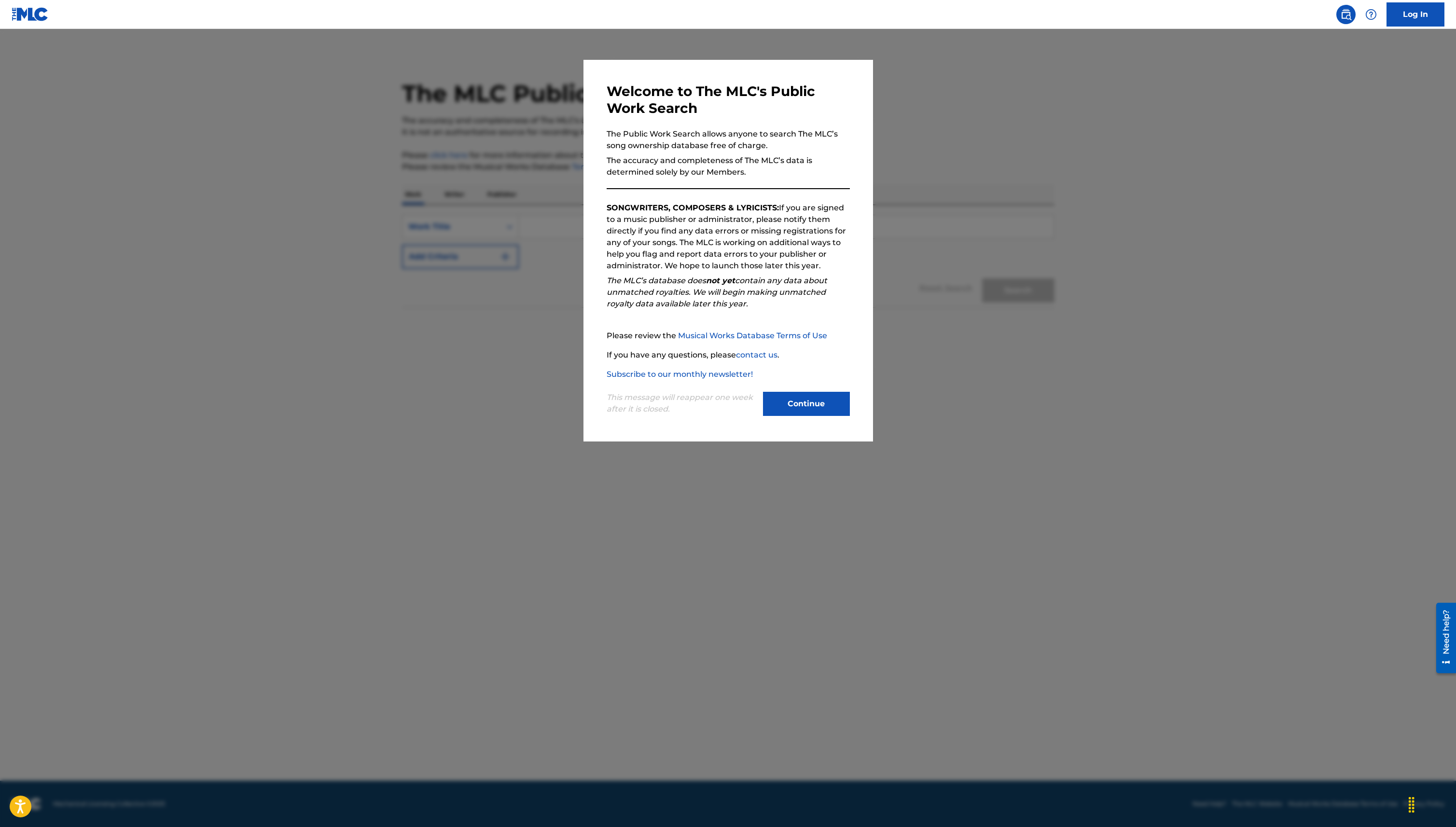
click at [823, 416] on div "Continue" at bounding box center [807, 405] width 87 height 27
click at [823, 407] on button "Continue" at bounding box center [807, 404] width 87 height 24
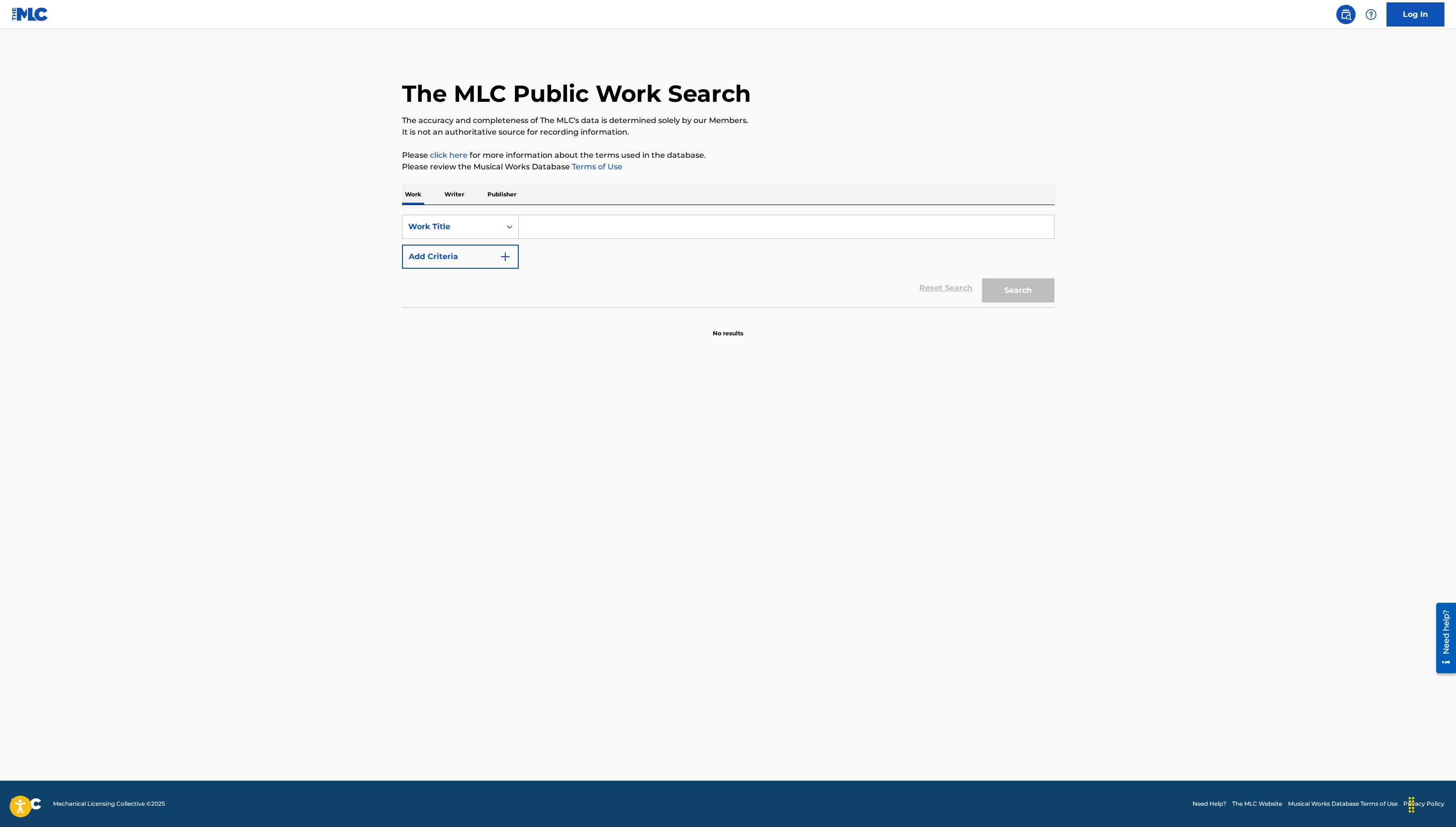
click at [611, 225] on input "Search Form" at bounding box center [786, 227] width 535 height 23
type input "sunflower feeligns"
click at [982, 279] on button "Search" at bounding box center [1019, 291] width 72 height 24
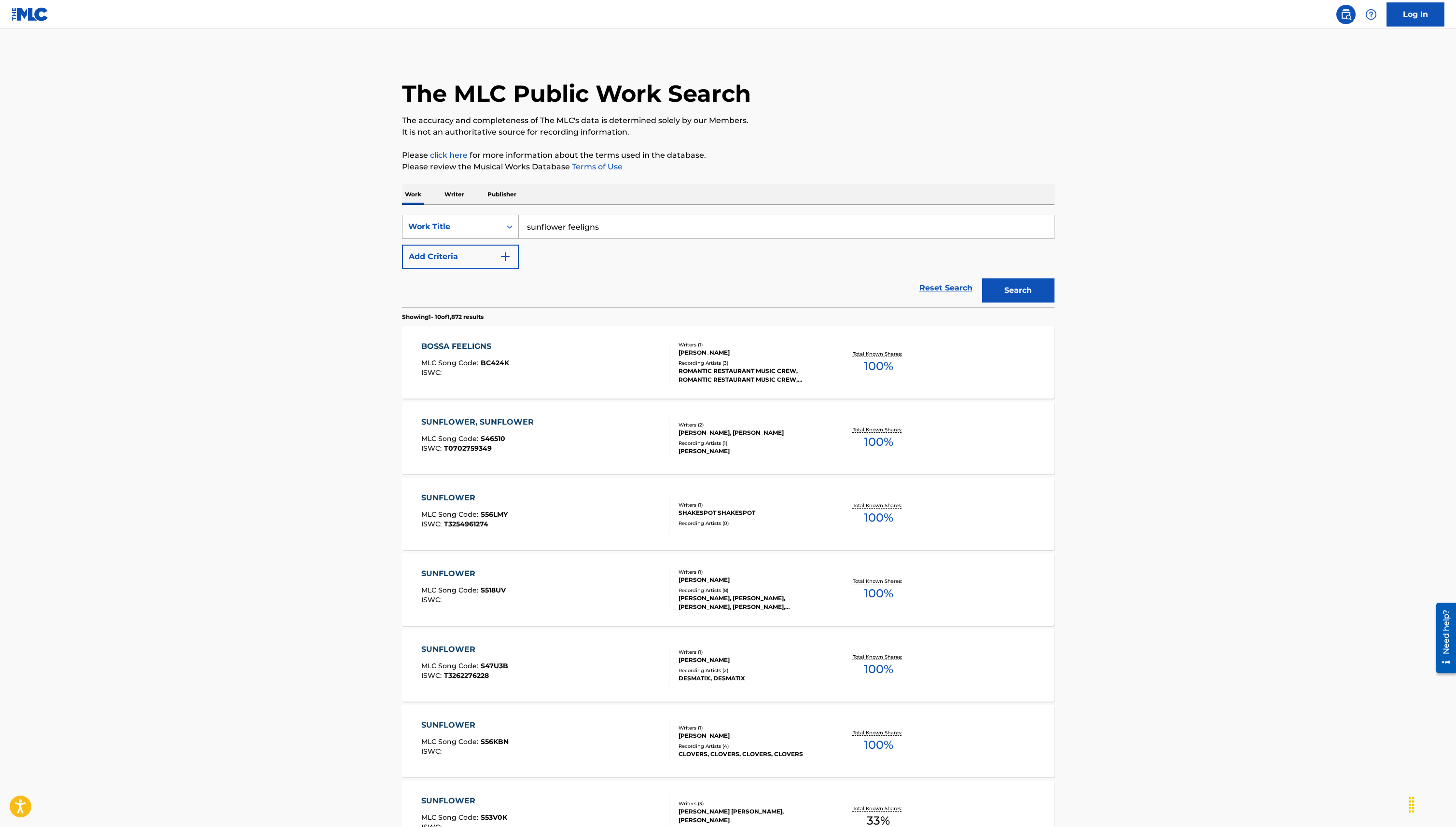
click at [480, 223] on div "Work Title" at bounding box center [452, 227] width 87 height 11
click at [460, 250] on div "Writer Name" at bounding box center [460, 251] width 116 height 24
click at [562, 235] on input "Search Form" at bounding box center [786, 227] width 535 height 23
type input "Kevin Krautner"
click at [982, 279] on button "Search" at bounding box center [1019, 291] width 72 height 24
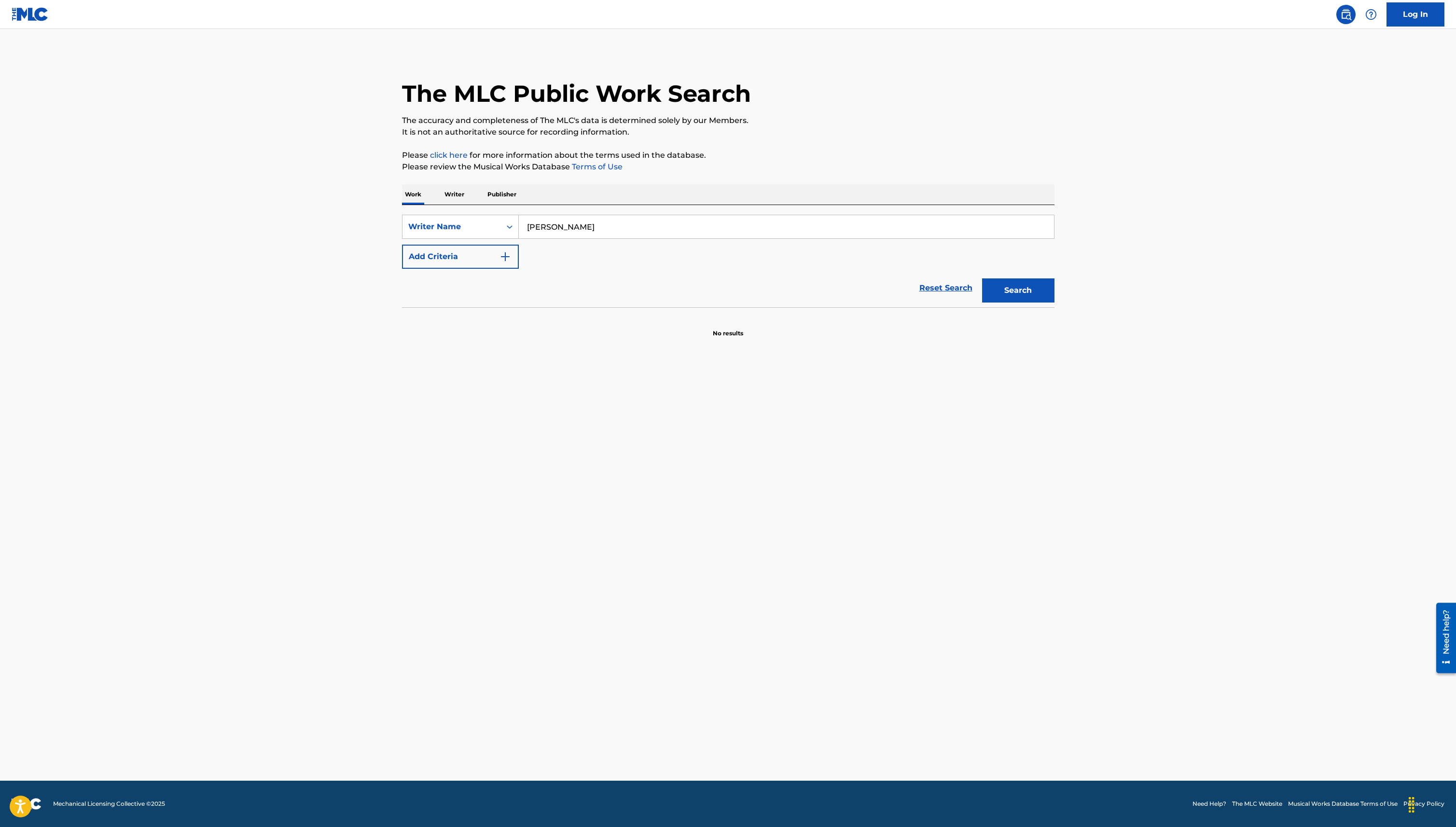
click at [553, 223] on input "Kevin Krautner" at bounding box center [786, 227] width 535 height 23
click at [701, 221] on input "Search Form" at bounding box center [786, 227] width 535 height 23
paste input "Nicholas Trey Almazan"
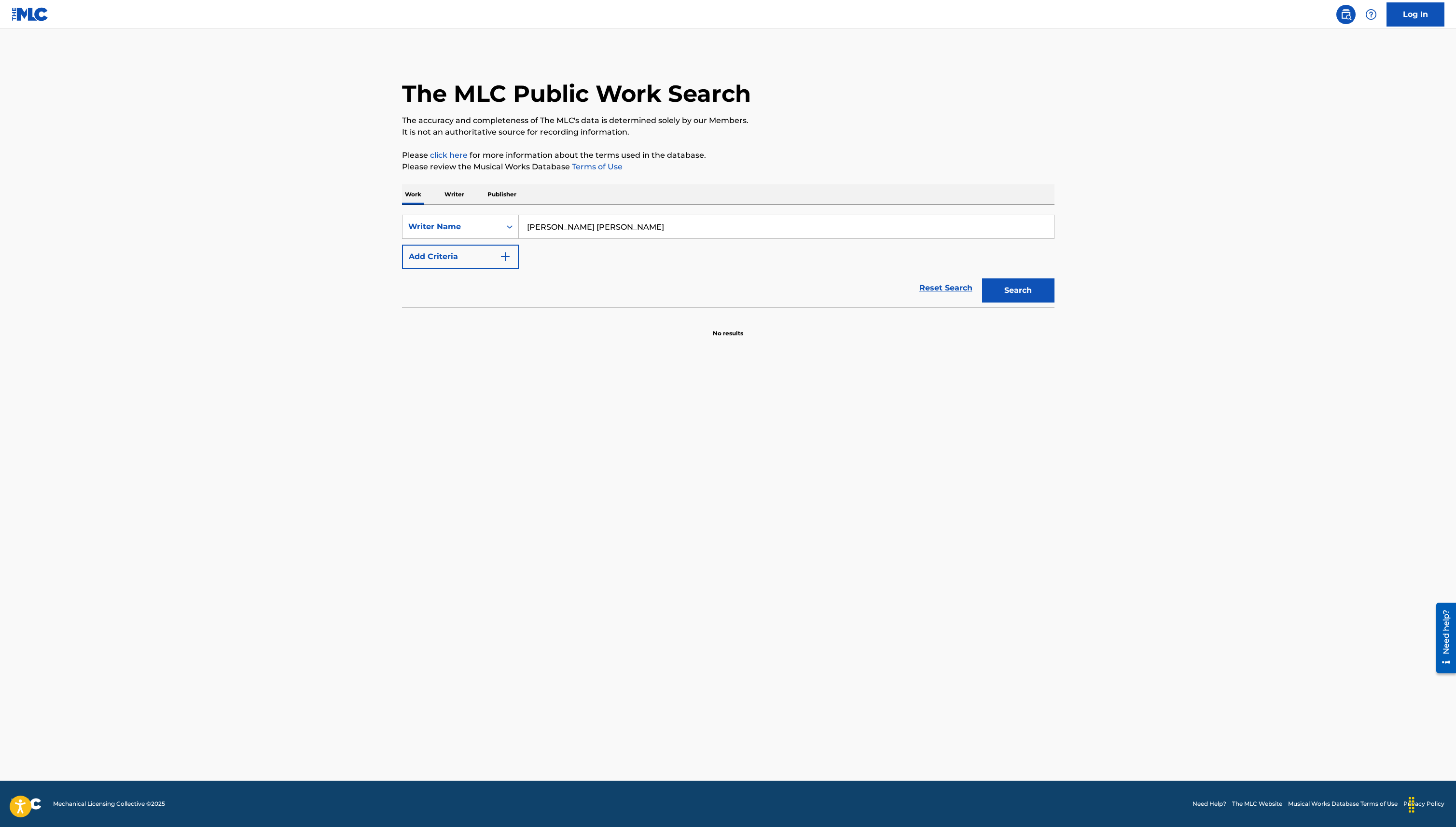
type input "Nicholas Trey Almazan"
click at [1006, 284] on button "Search" at bounding box center [1019, 291] width 72 height 24
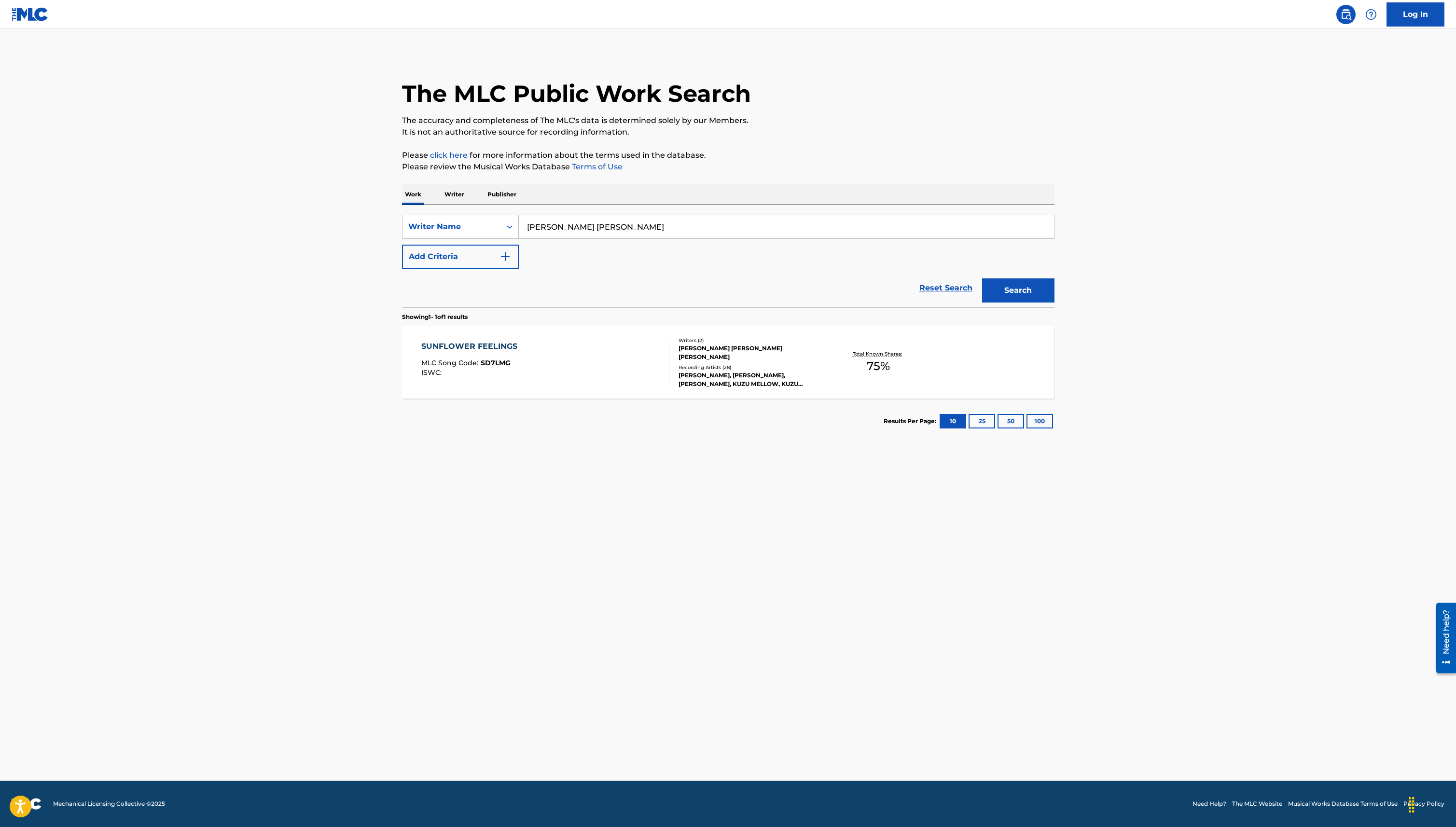
click at [915, 340] on div "SUNFLOWER FEELINGS MLC Song Code : SD7LMG ISWC : Writers ( 2 ) NICHOLAS TREY AL…" at bounding box center [728, 362] width 652 height 72
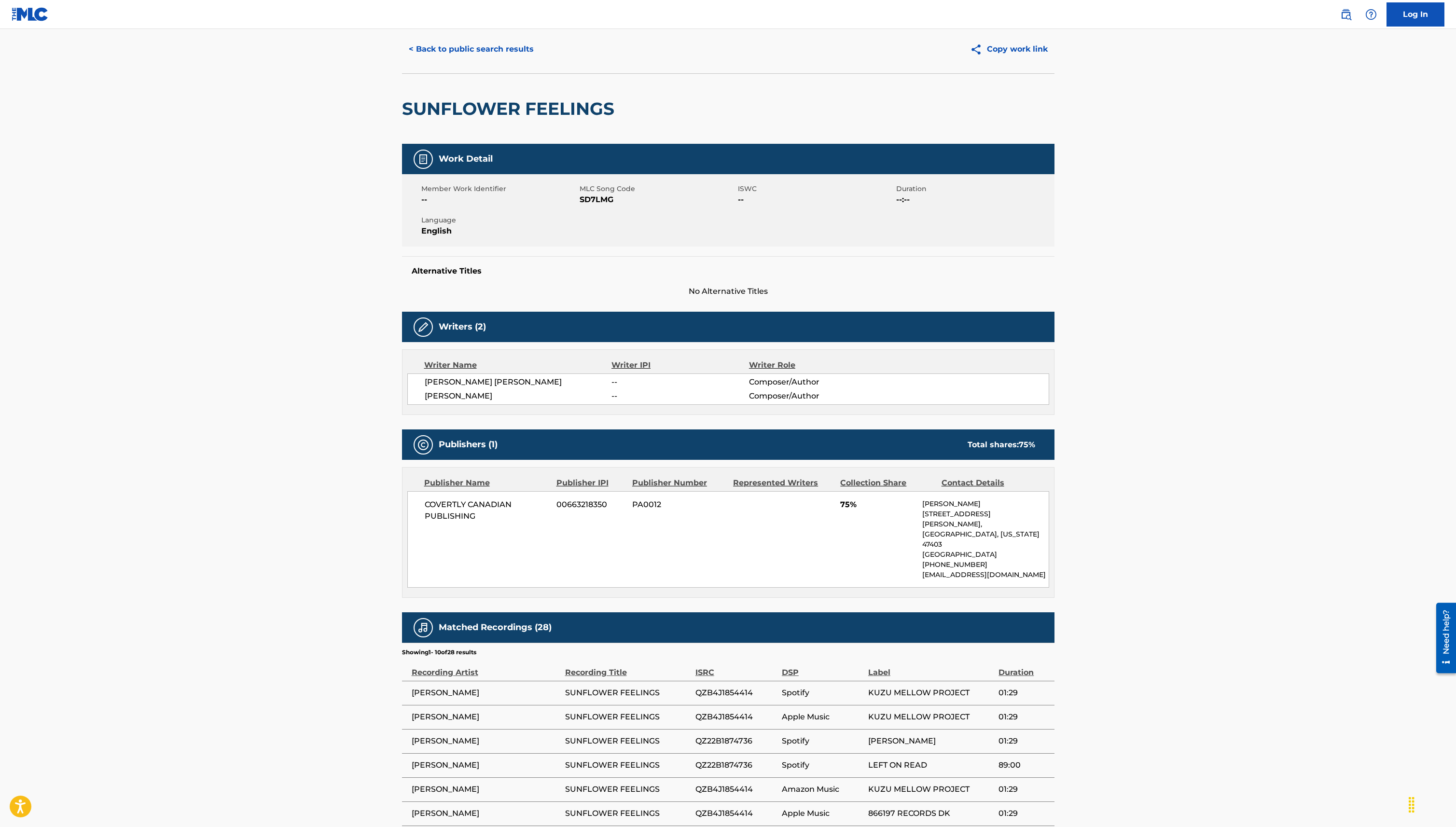
scroll to position [33, 0]
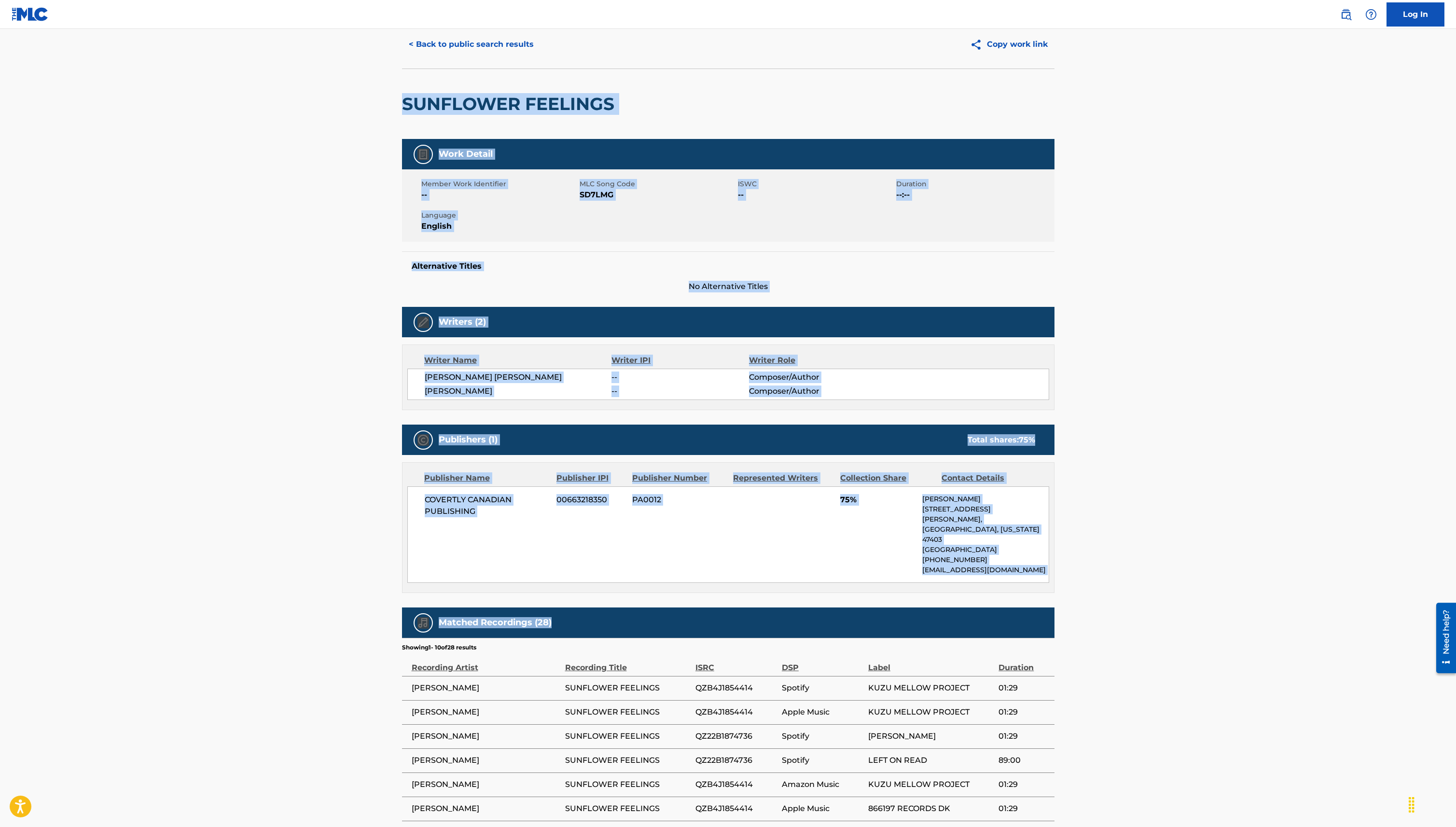
copy div "SUNFLOWER FEELINGS Work Detail Member Work Identifier -- MLC Song Code SD7LMG I…"
drag, startPoint x: 378, startPoint y: 101, endPoint x: 1038, endPoint y: 599, distance: 826.8
click at [1038, 599] on main "< Back to public search results Copy work link SUNFLOWER FEELINGS Work Detail M…" at bounding box center [728, 482] width 1456 height 972
click at [1129, 120] on main "< Back to public search results Copy work link SUNFLOWER FEELINGS Work Detail M…" at bounding box center [728, 482] width 1456 height 972
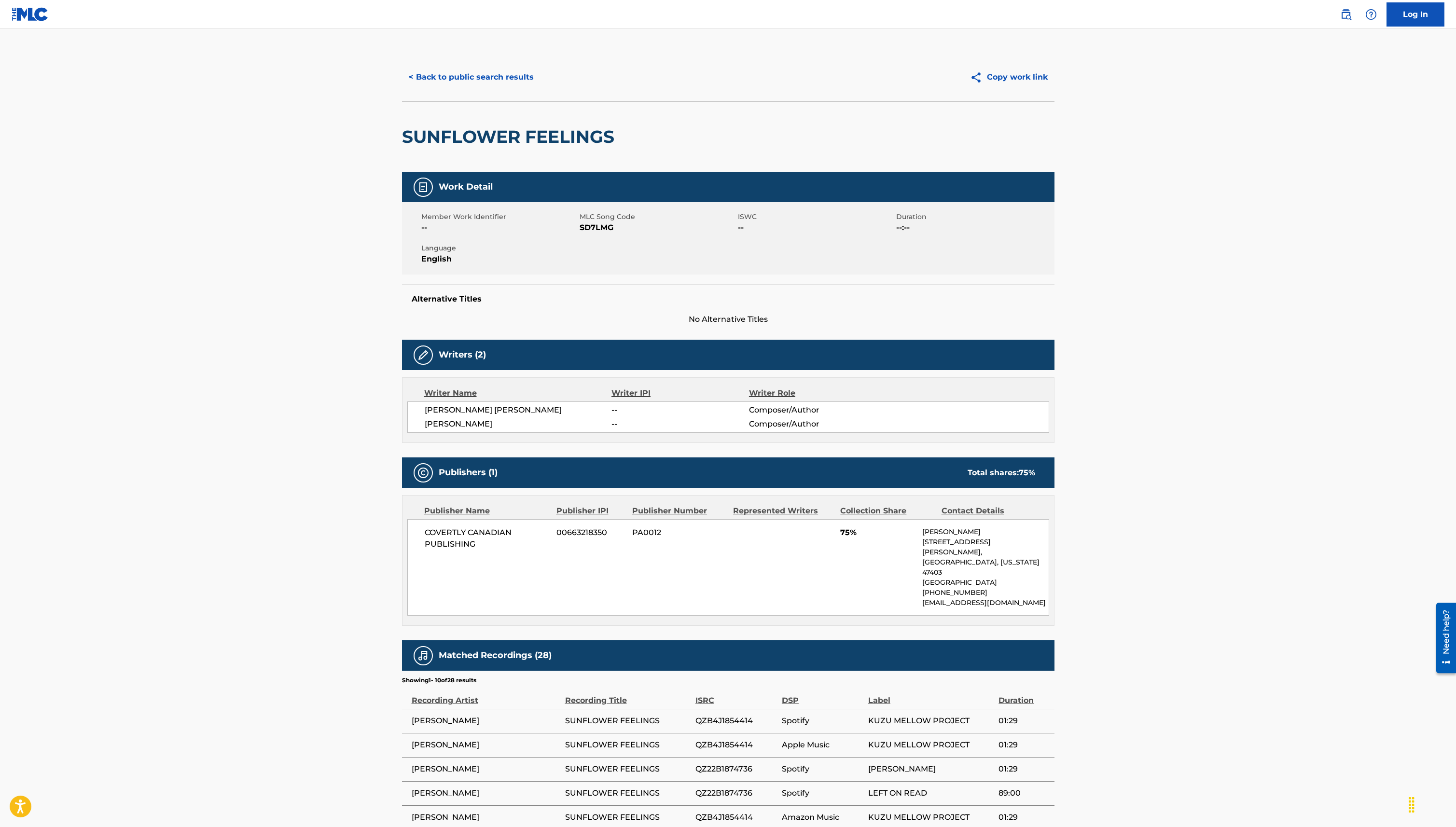
scroll to position [14, 0]
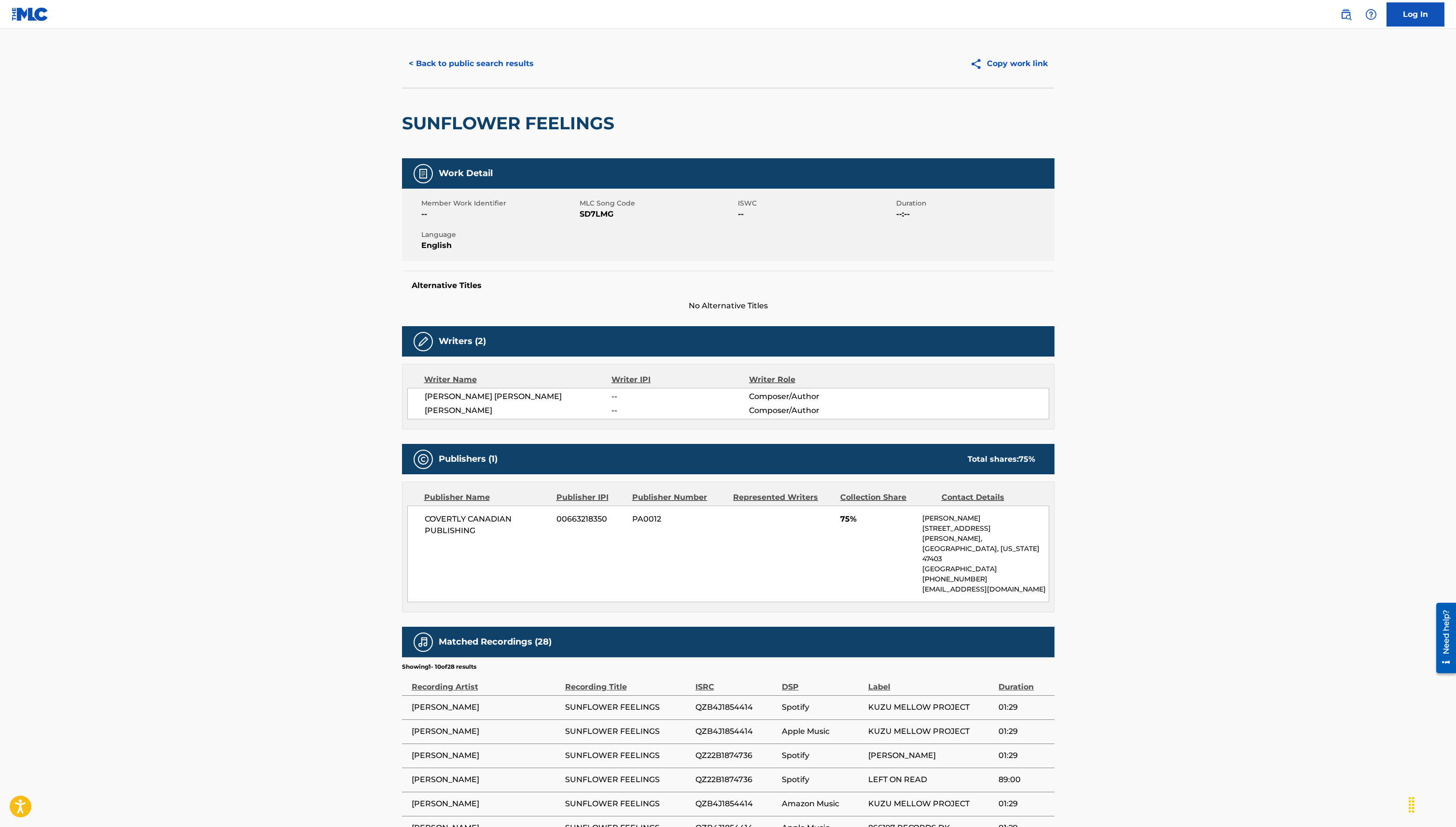
click at [1009, 52] on button "Copy work link" at bounding box center [1008, 63] width 91 height 24
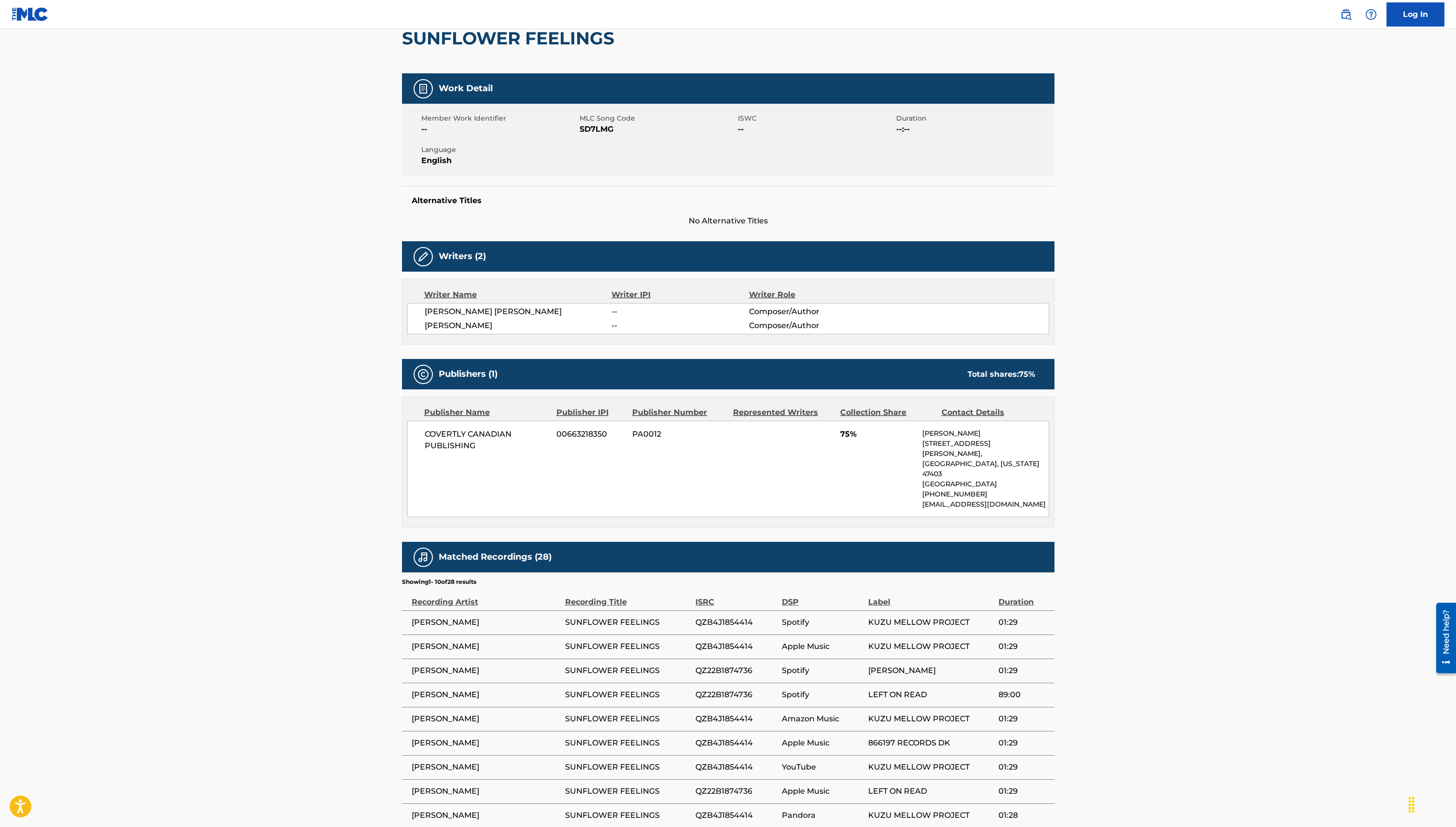
scroll to position [84, 0]
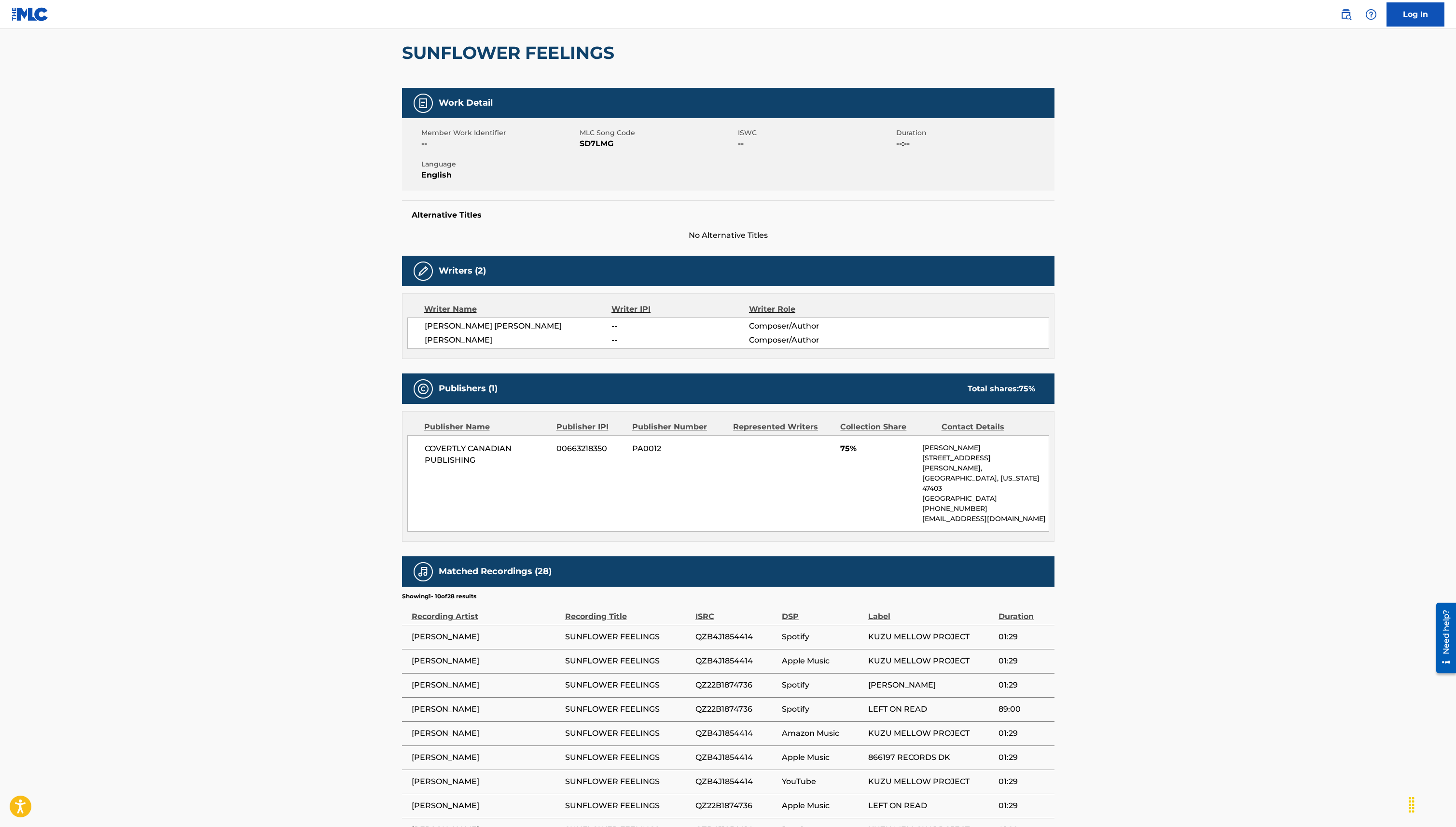
click at [1419, 7] on link "Log In" at bounding box center [1415, 14] width 58 height 24
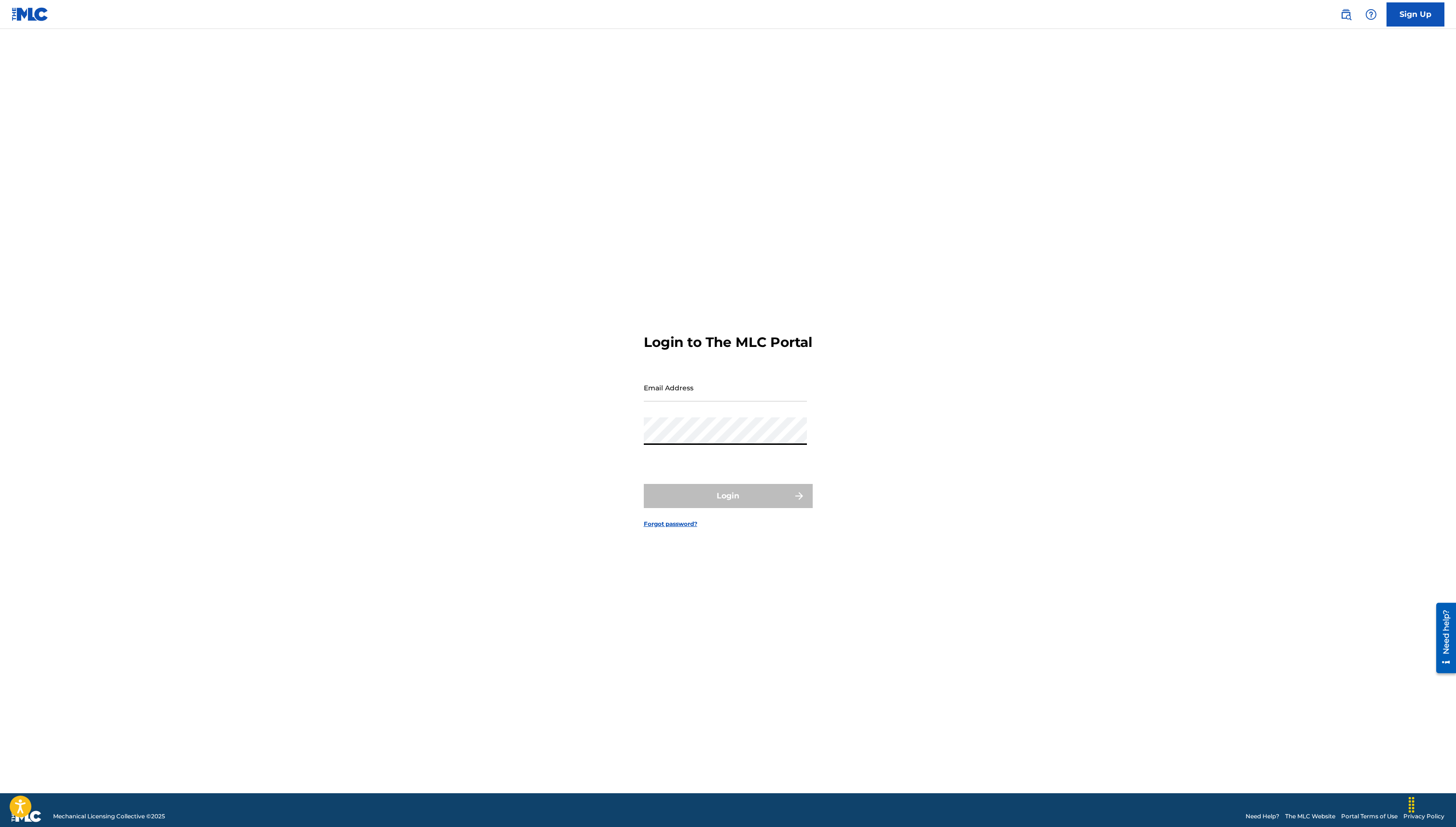
type input "[EMAIL_ADDRESS][DOMAIN_NAME]"
click at [755, 492] on button "Login" at bounding box center [728, 496] width 169 height 24
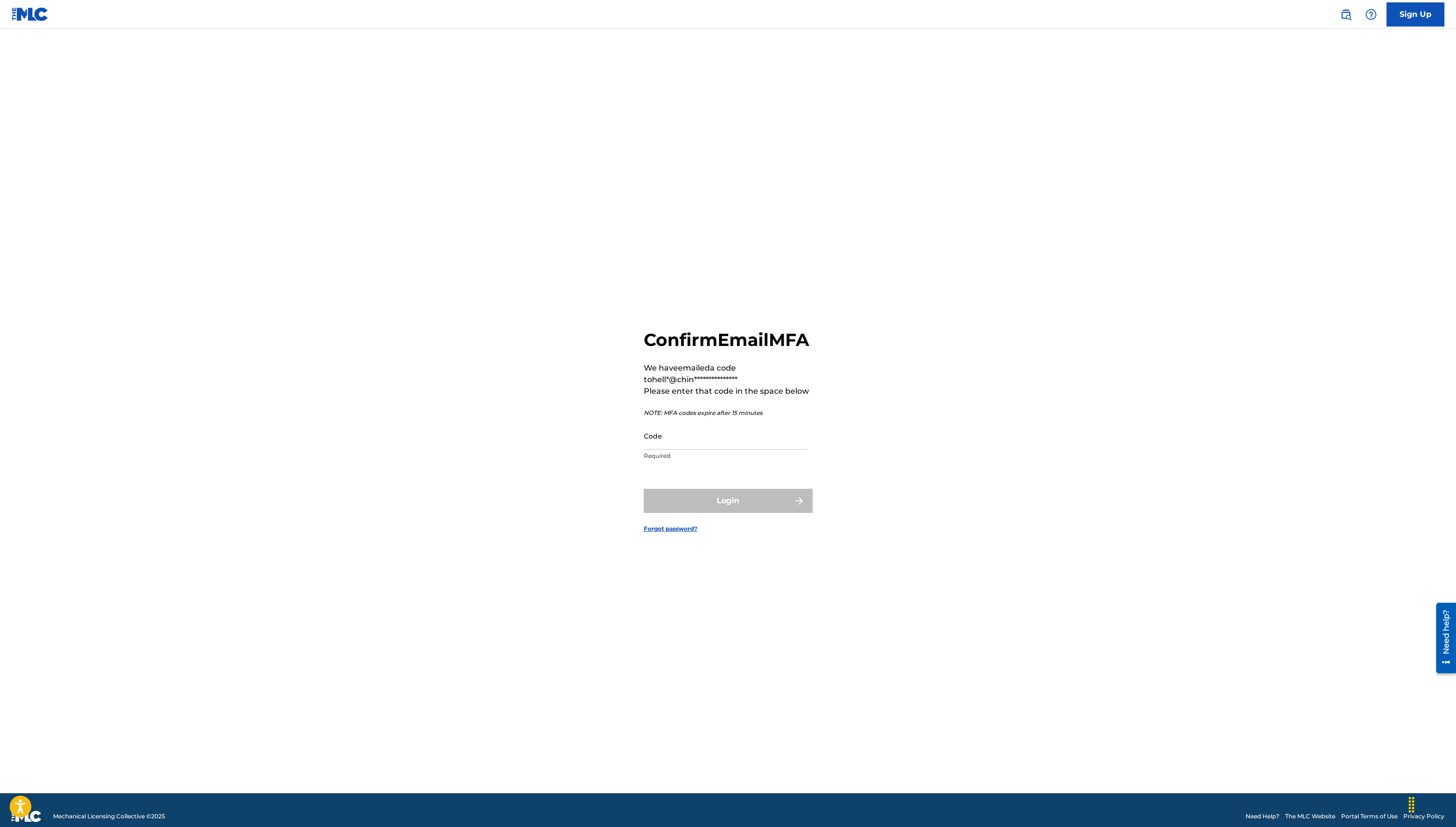
click at [725, 461] on p "Required" at bounding box center [725, 456] width 163 height 8
click at [725, 461] on div "Code Required" at bounding box center [725, 444] width 163 height 44
click at [725, 448] on input "Code" at bounding box center [725, 436] width 163 height 28
click at [733, 444] on input "Code" at bounding box center [725, 436] width 163 height 28
paste input "751947"
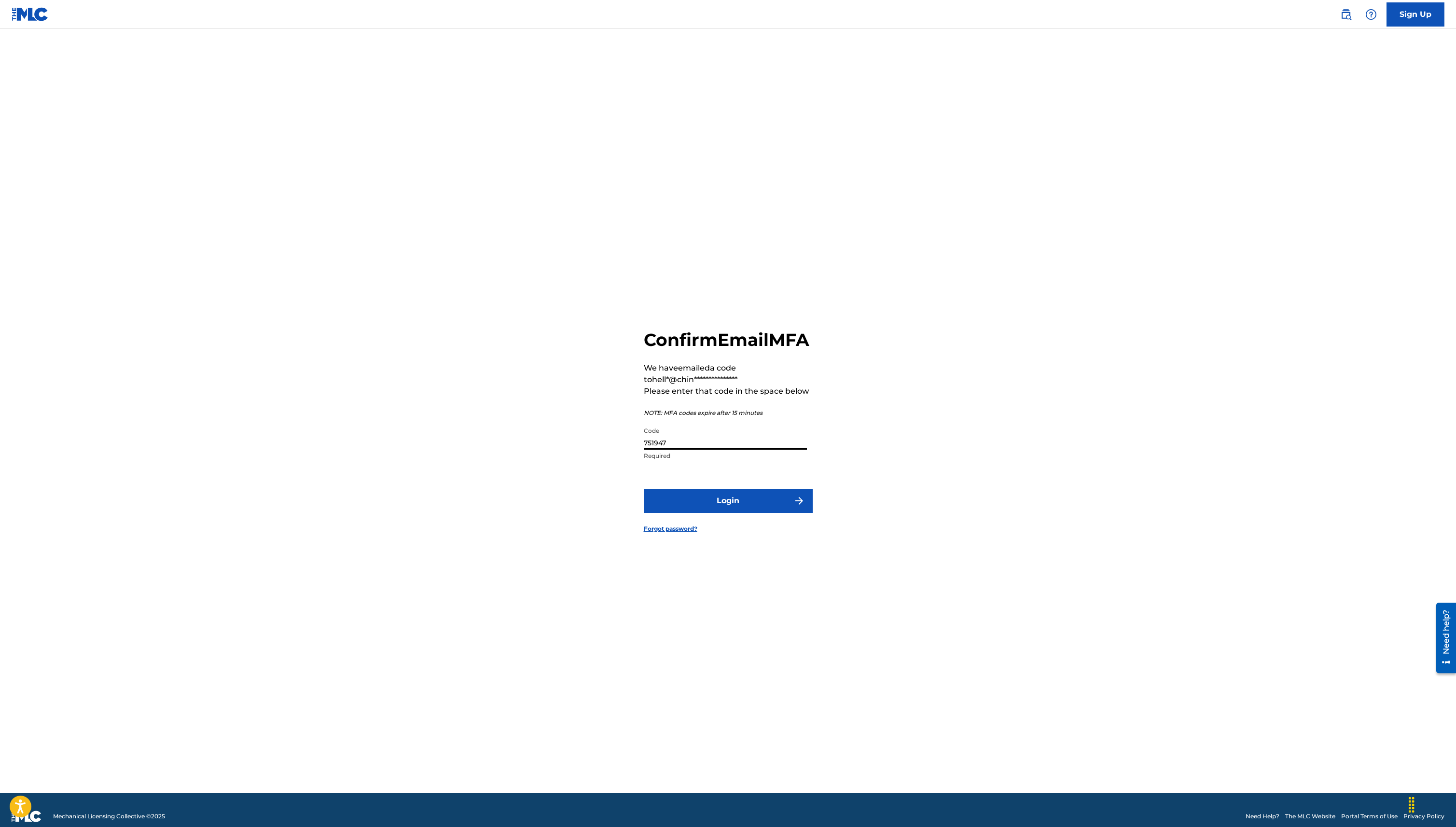
type input "751947"
click at [695, 508] on button "Login" at bounding box center [728, 501] width 169 height 24
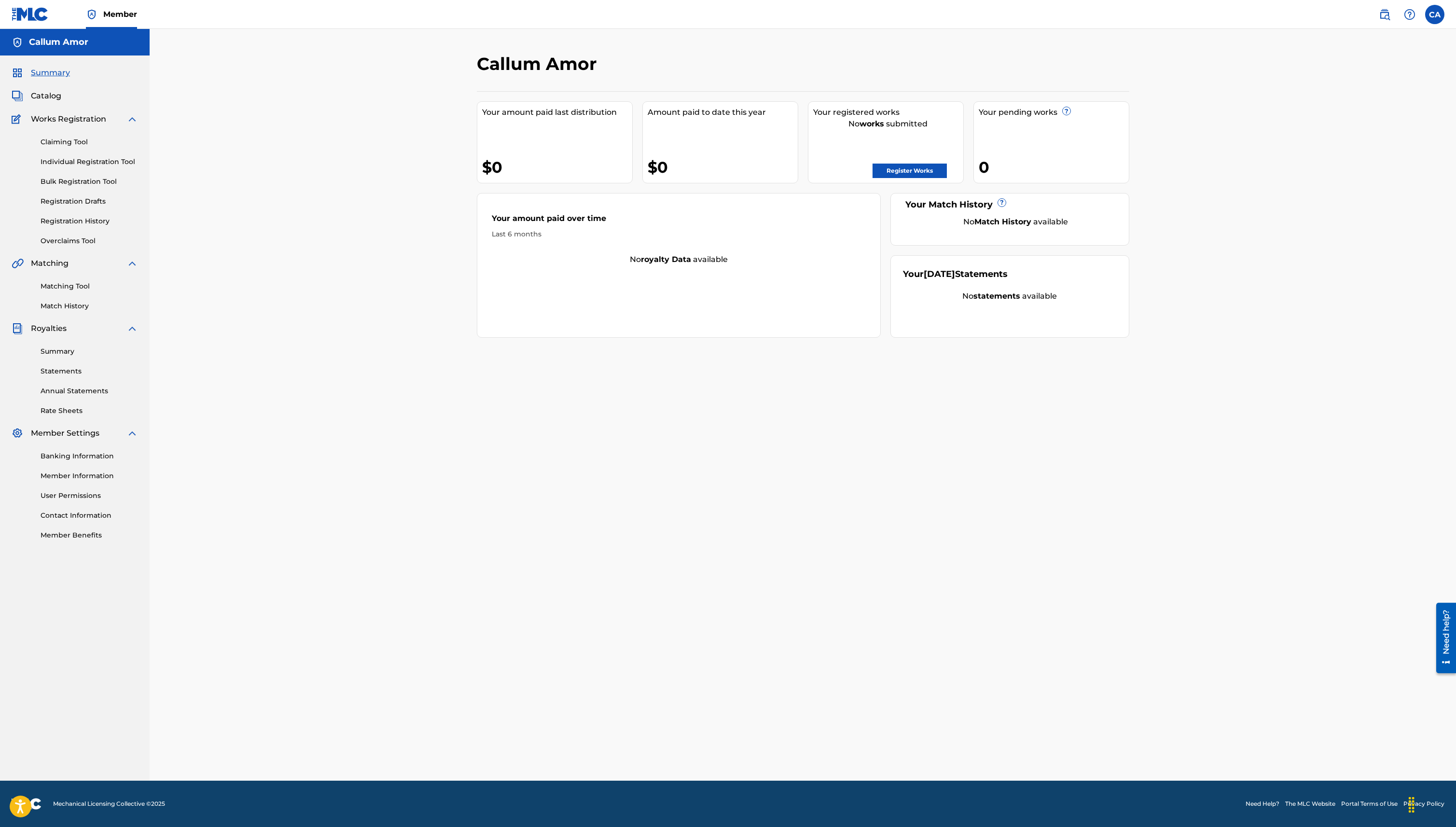
click at [64, 143] on link "Claiming Tool" at bounding box center [89, 142] width 97 height 10
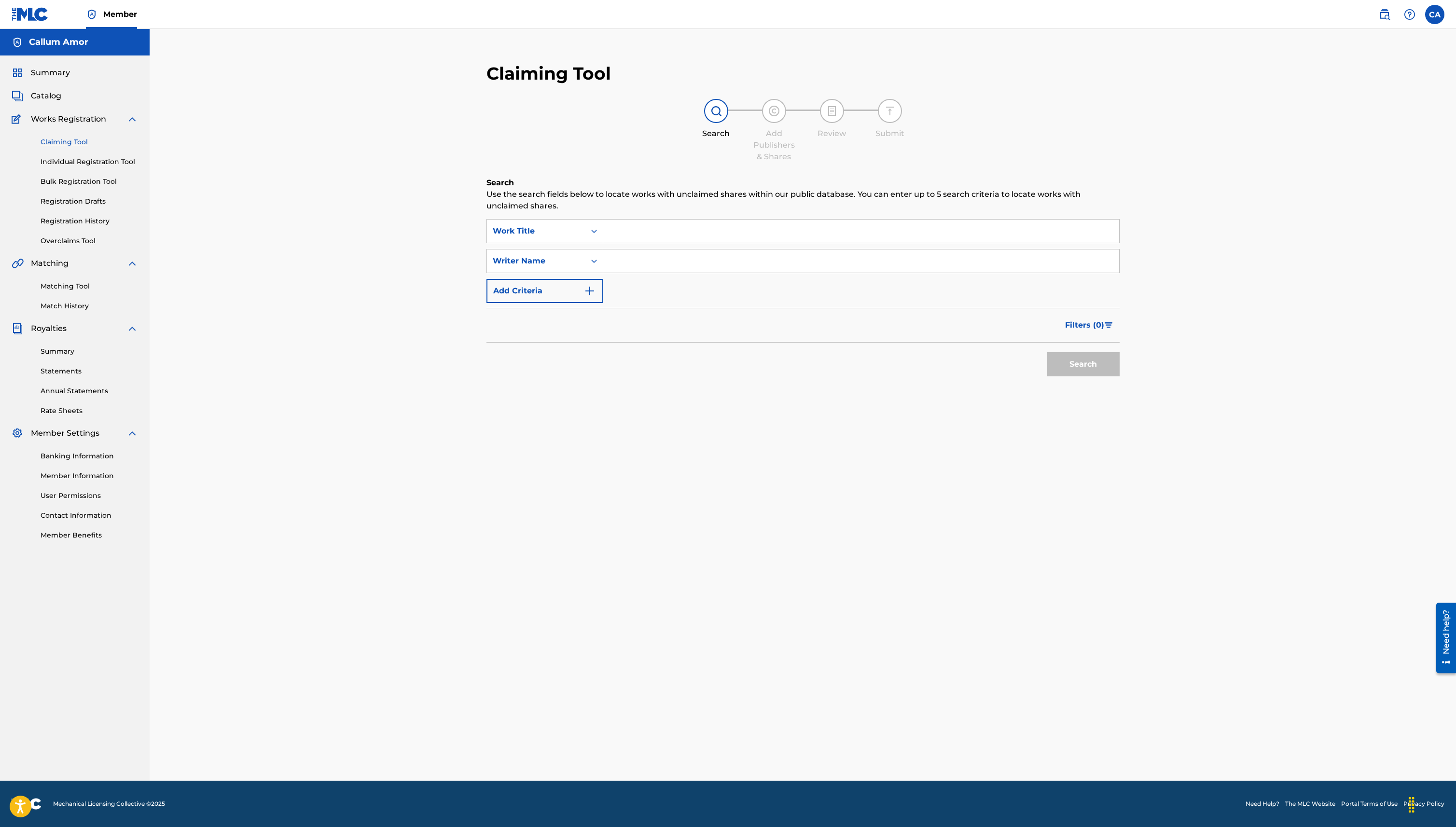
click at [656, 219] on input "Search Form" at bounding box center [861, 231] width 516 height 23
click at [566, 222] on div "Work Title" at bounding box center [536, 231] width 98 height 18
click at [456, 272] on div "Claiming Tool Search Add Publishers & Shares Review Submit Search Use the searc…" at bounding box center [803, 405] width 1306 height 752
click at [520, 282] on button "Add Criteria" at bounding box center [545, 291] width 117 height 24
click at [503, 245] on div "SearchWithCriteria90a0ccd2-afd2-46e8-9737-0058d46ce324 Work Title SearchWithCri…" at bounding box center [803, 276] width 633 height 114
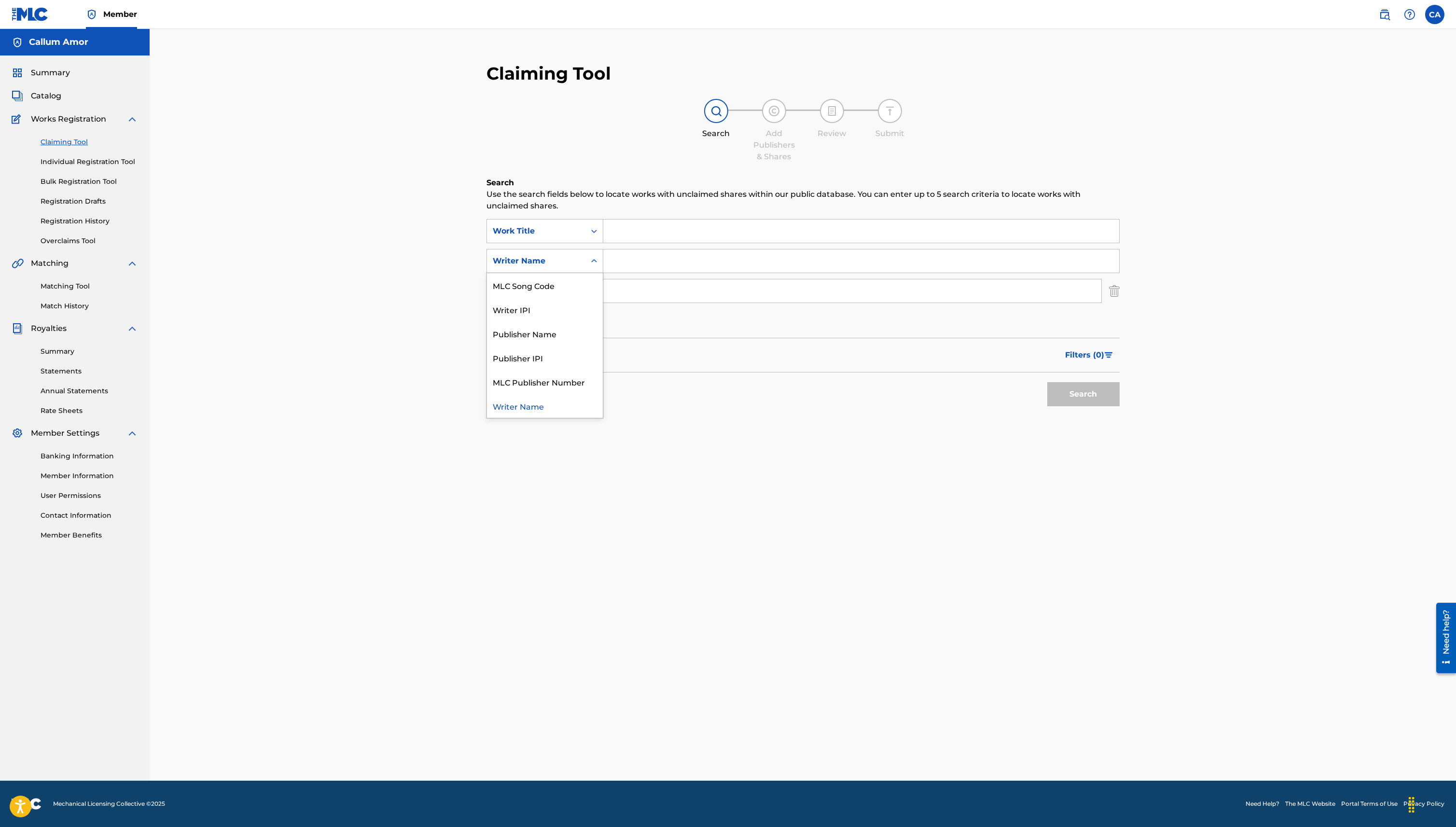
click at [504, 258] on div "Writer Name" at bounding box center [536, 261] width 87 height 11
click at [1112, 296] on img "Search Form" at bounding box center [1114, 291] width 11 height 24
click at [1101, 258] on input "Search Form" at bounding box center [861, 261] width 516 height 23
paste input "751947"
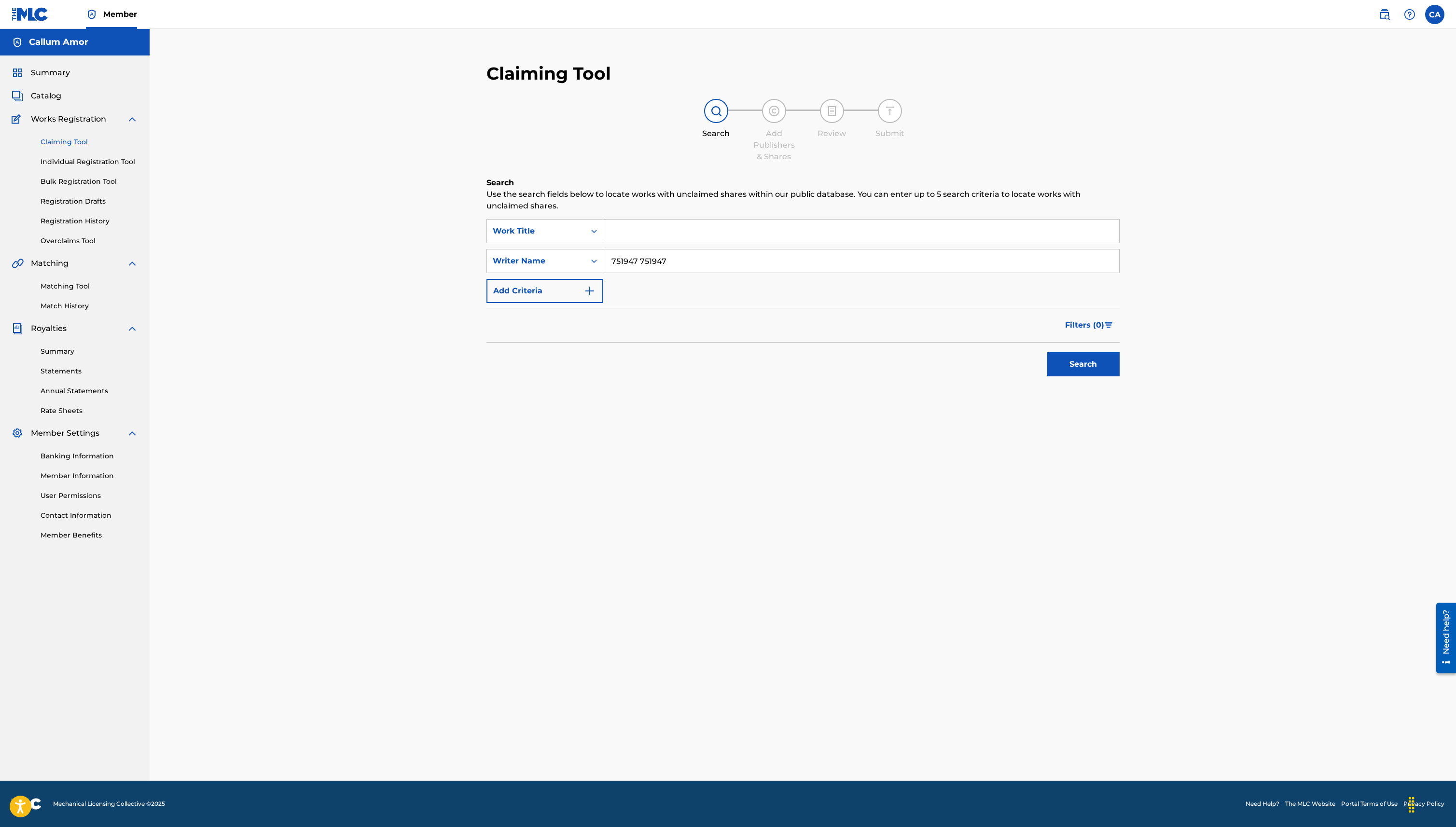
type input "751947"
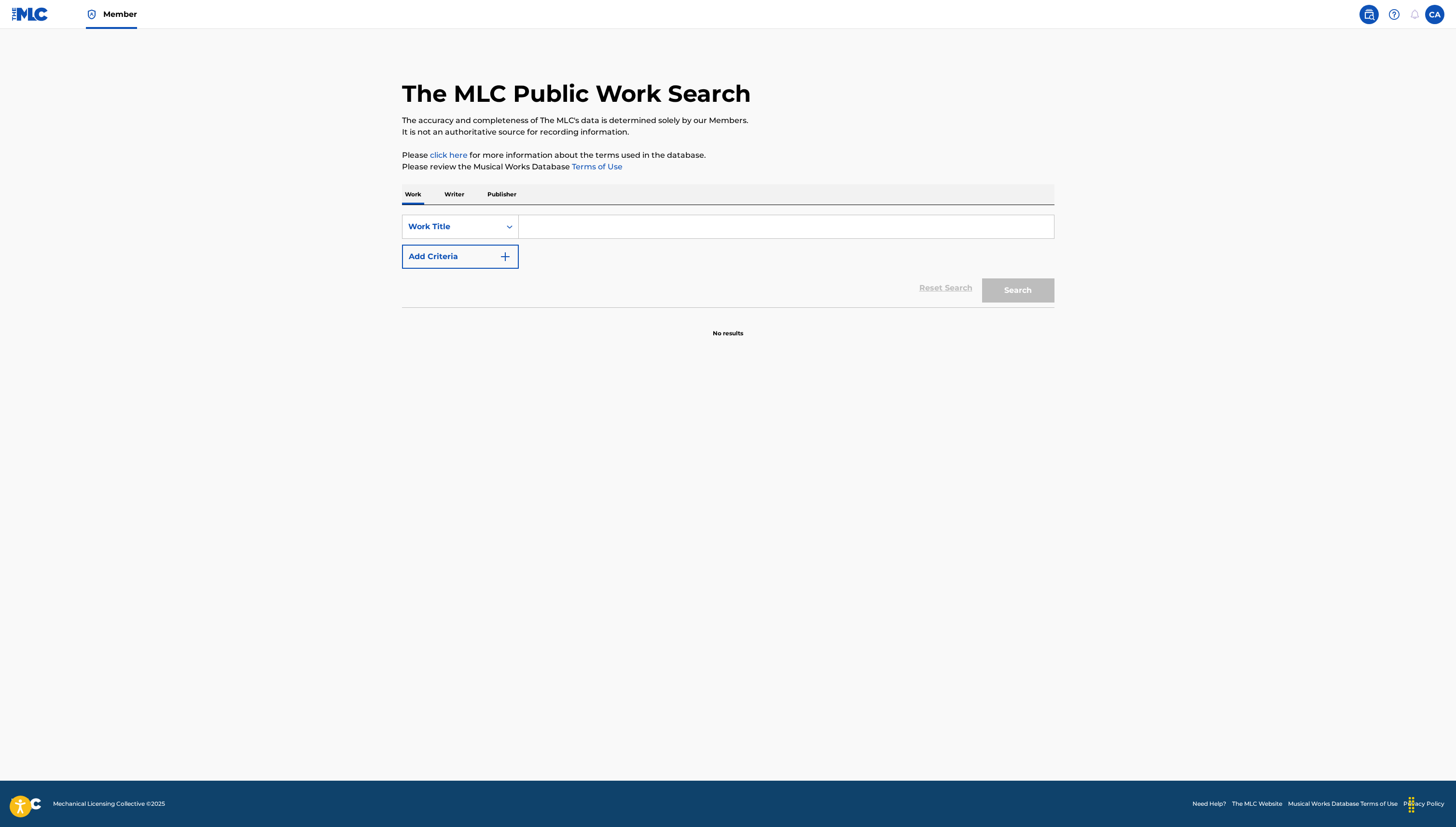
click at [617, 228] on input "Search Form" at bounding box center [786, 227] width 535 height 23
click at [617, 228] on input "Search Form" at bounding box center [786, 227] width 535 height 23
click at [593, 222] on input "Search Form" at bounding box center [786, 227] width 535 height 23
paste input "Nicholas Trey Almazan"
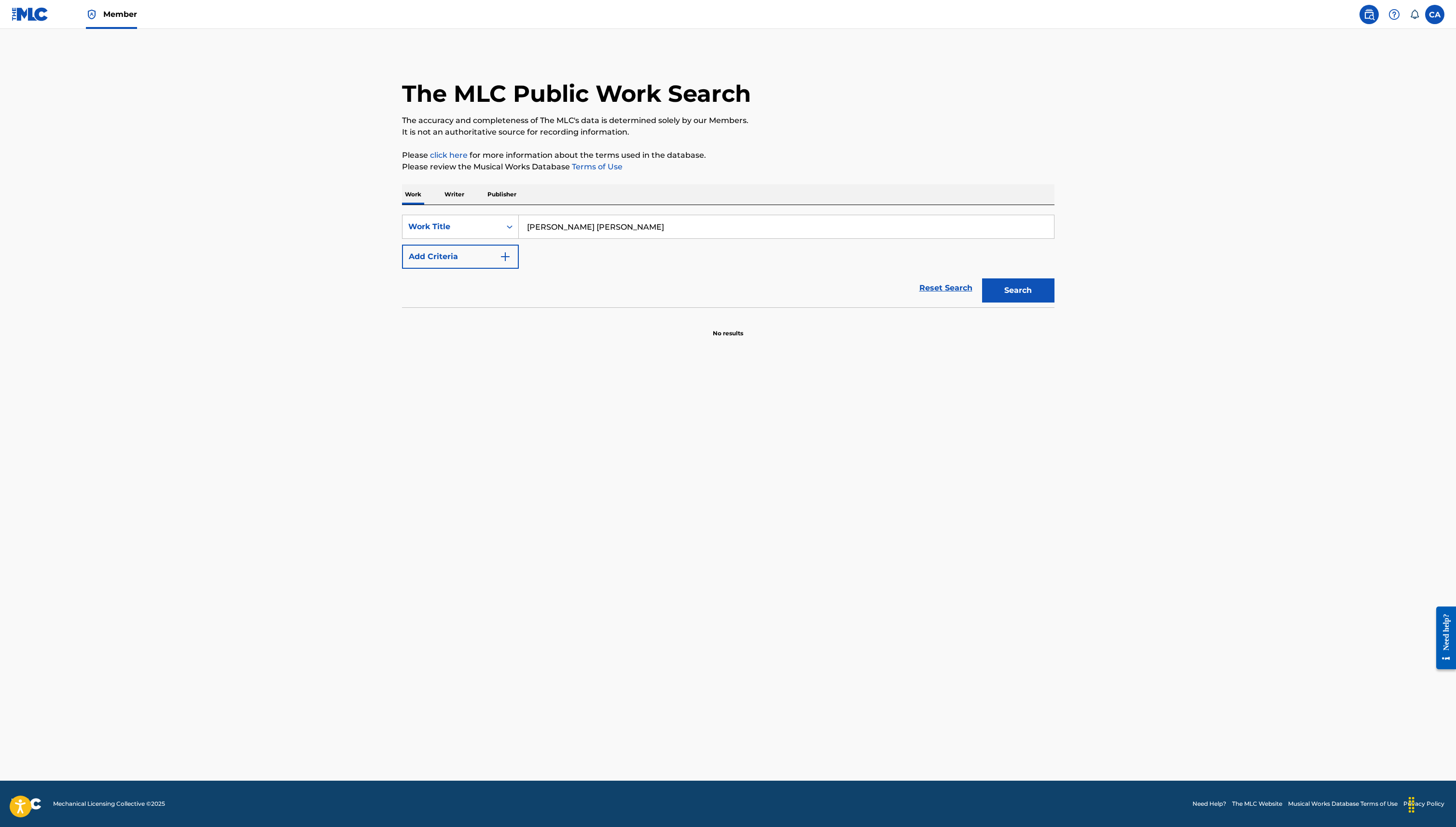
click at [982, 291] on button "Search" at bounding box center [1019, 291] width 72 height 24
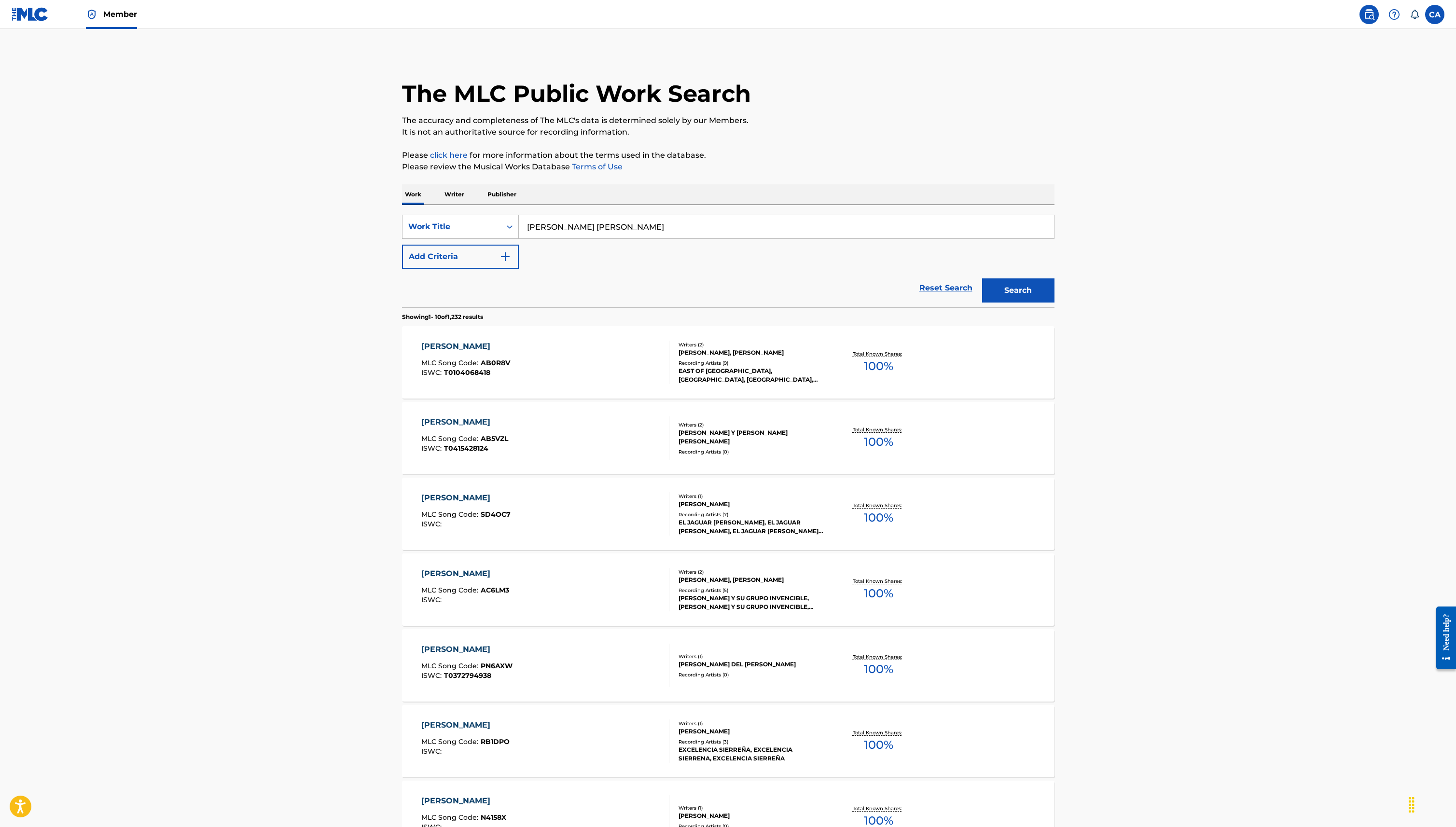
click at [589, 226] on input "Nicholas Trey Almazan" at bounding box center [786, 227] width 535 height 23
click at [590, 226] on input "Nicholas Trey Almazan" at bounding box center [786, 227] width 535 height 23
type input "Sunflower Feelings"
click at [943, 135] on p "It is not an authoritative source for recording information." at bounding box center [728, 132] width 652 height 11
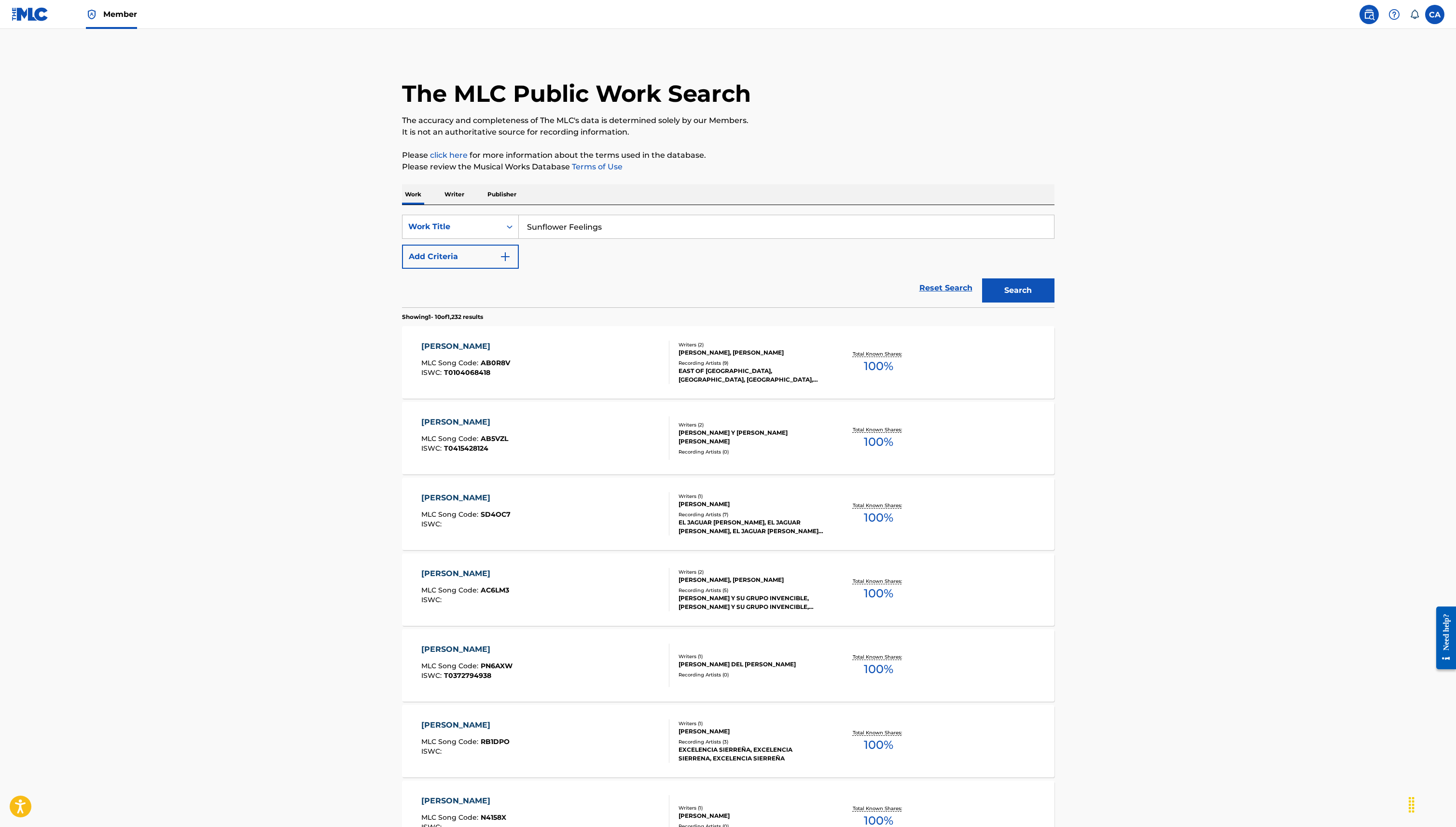
click at [1009, 291] on button "Search" at bounding box center [1019, 291] width 72 height 24
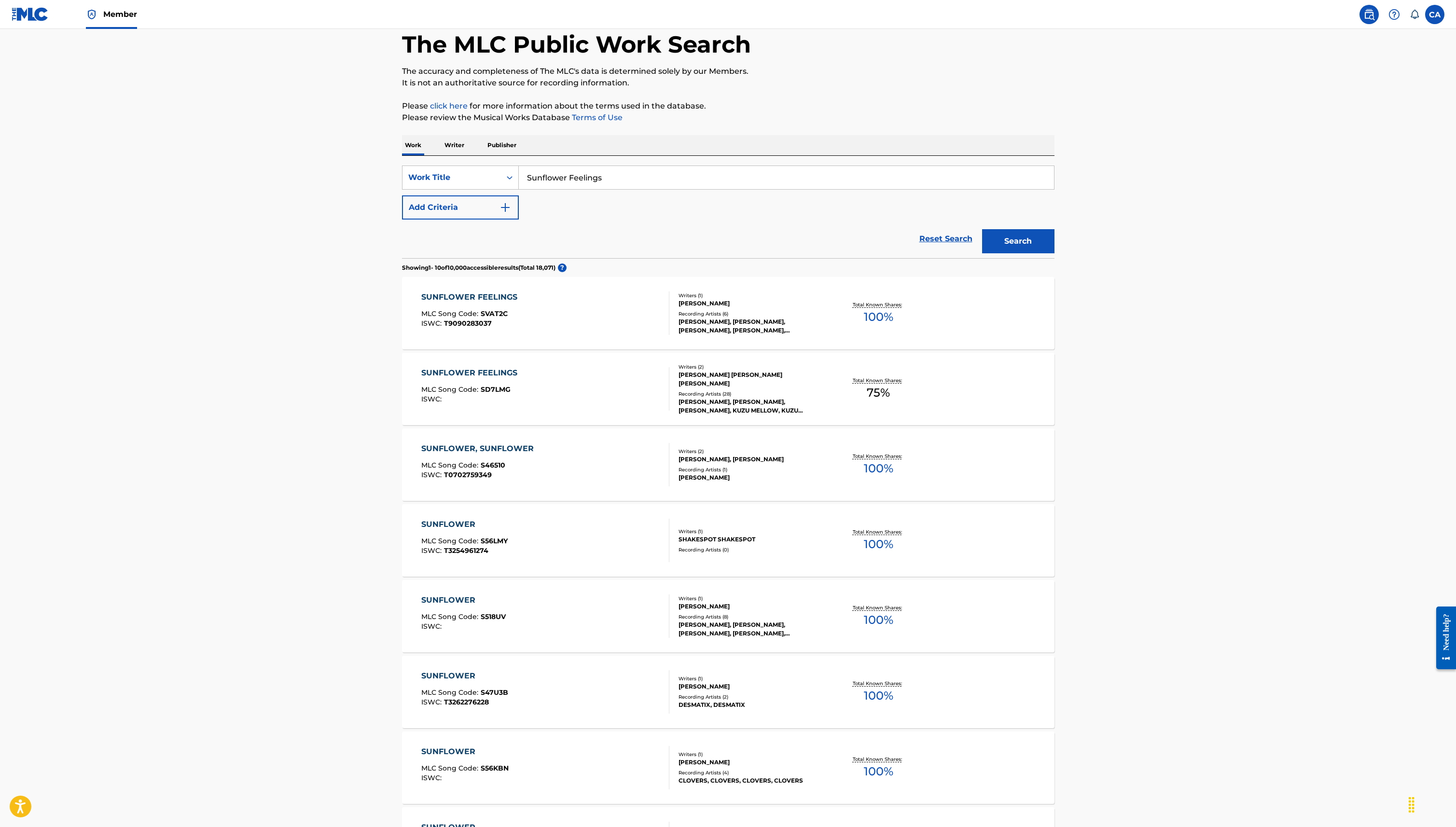
scroll to position [51, 0]
click at [642, 391] on div "SUNFLOWER FEELINGS MLC Song Code : SD7LMG ISWC :" at bounding box center [545, 387] width 248 height 44
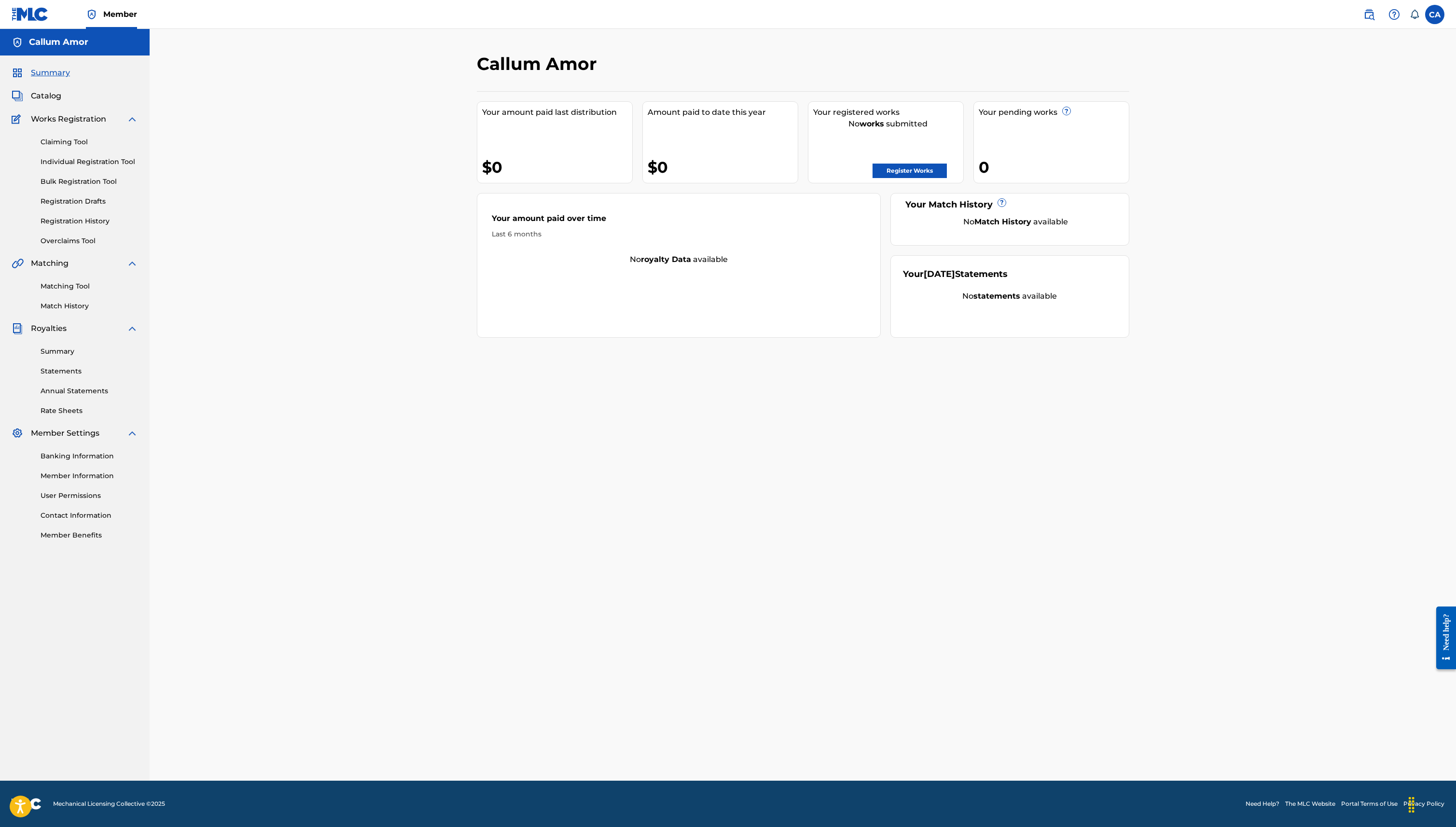
click at [84, 282] on link "Matching Tool" at bounding box center [89, 287] width 97 height 10
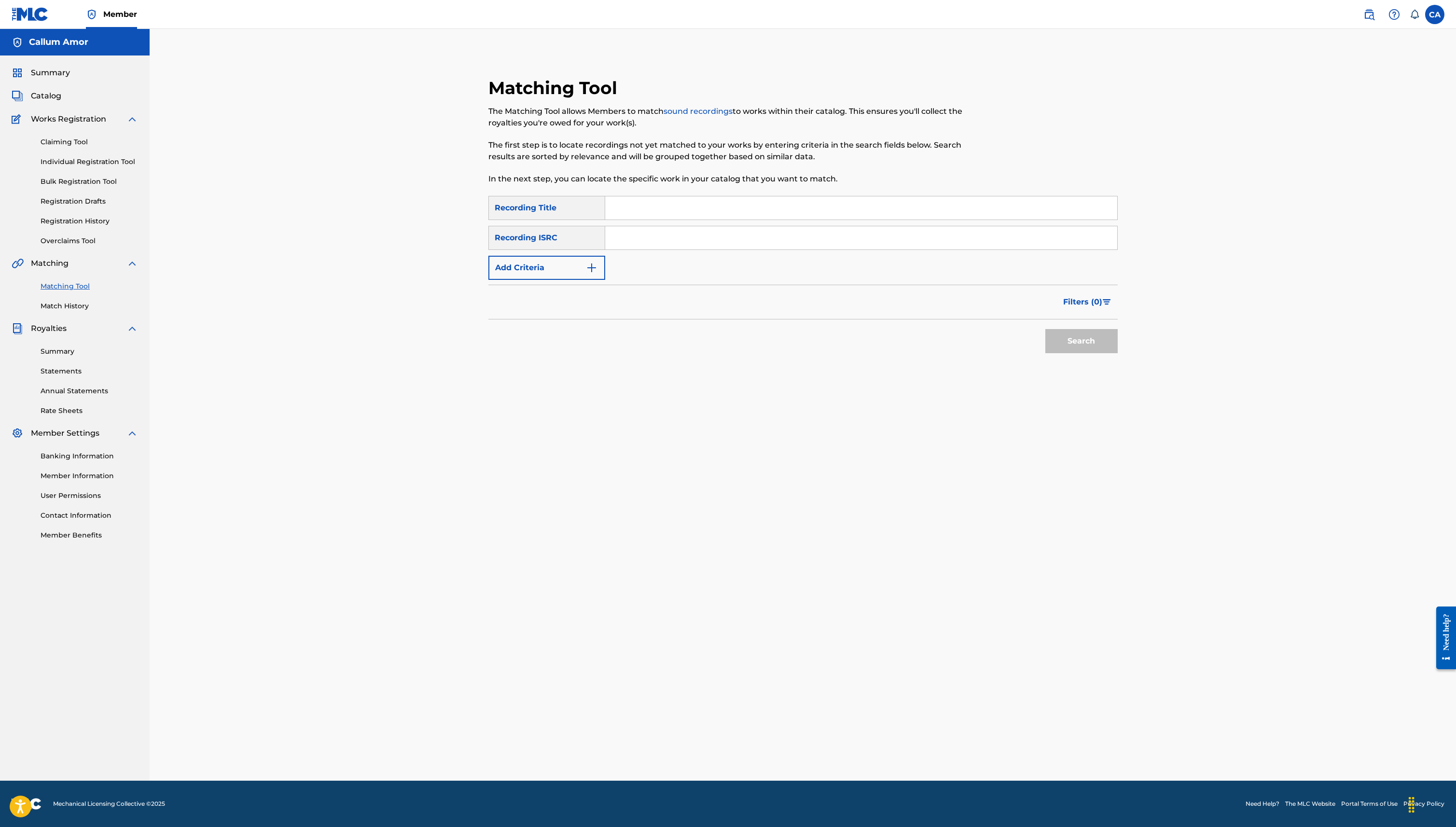
click at [680, 213] on input "Search Form" at bounding box center [861, 208] width 512 height 23
paste input "https://portal.themlc.com/catalog/work/866897352"
type input "Sunflower Feelings"
click at [1045, 329] on button "Search" at bounding box center [1081, 341] width 72 height 24
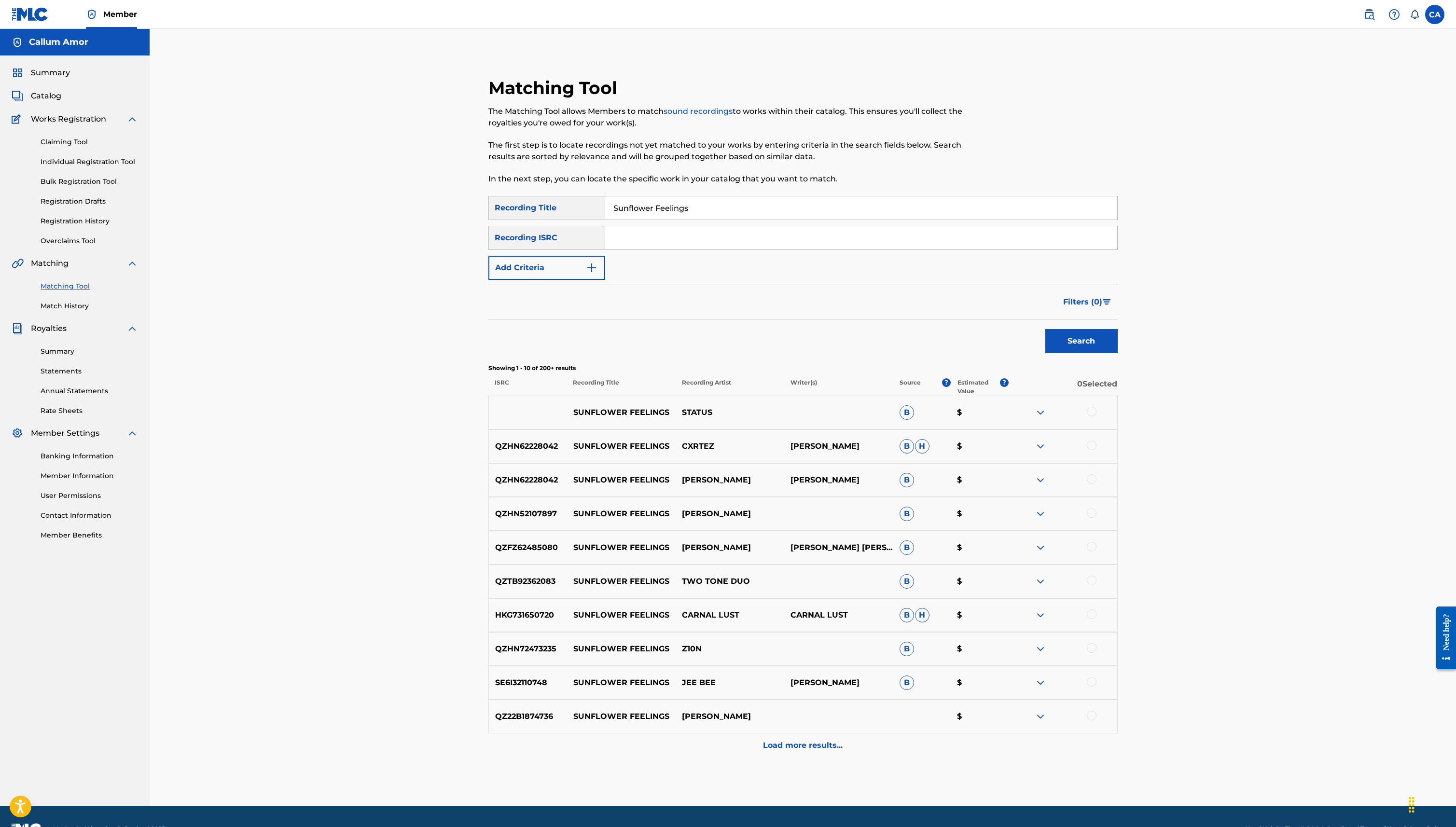
click at [710, 726] on div "QZ22B1874736 SUNFLOWER FEELINGS KUZU MELLOW $" at bounding box center [803, 717] width 629 height 34
click at [710, 715] on p "KUZU MELLOW" at bounding box center [730, 717] width 109 height 11
click at [1042, 715] on img at bounding box center [1041, 717] width 11 height 11
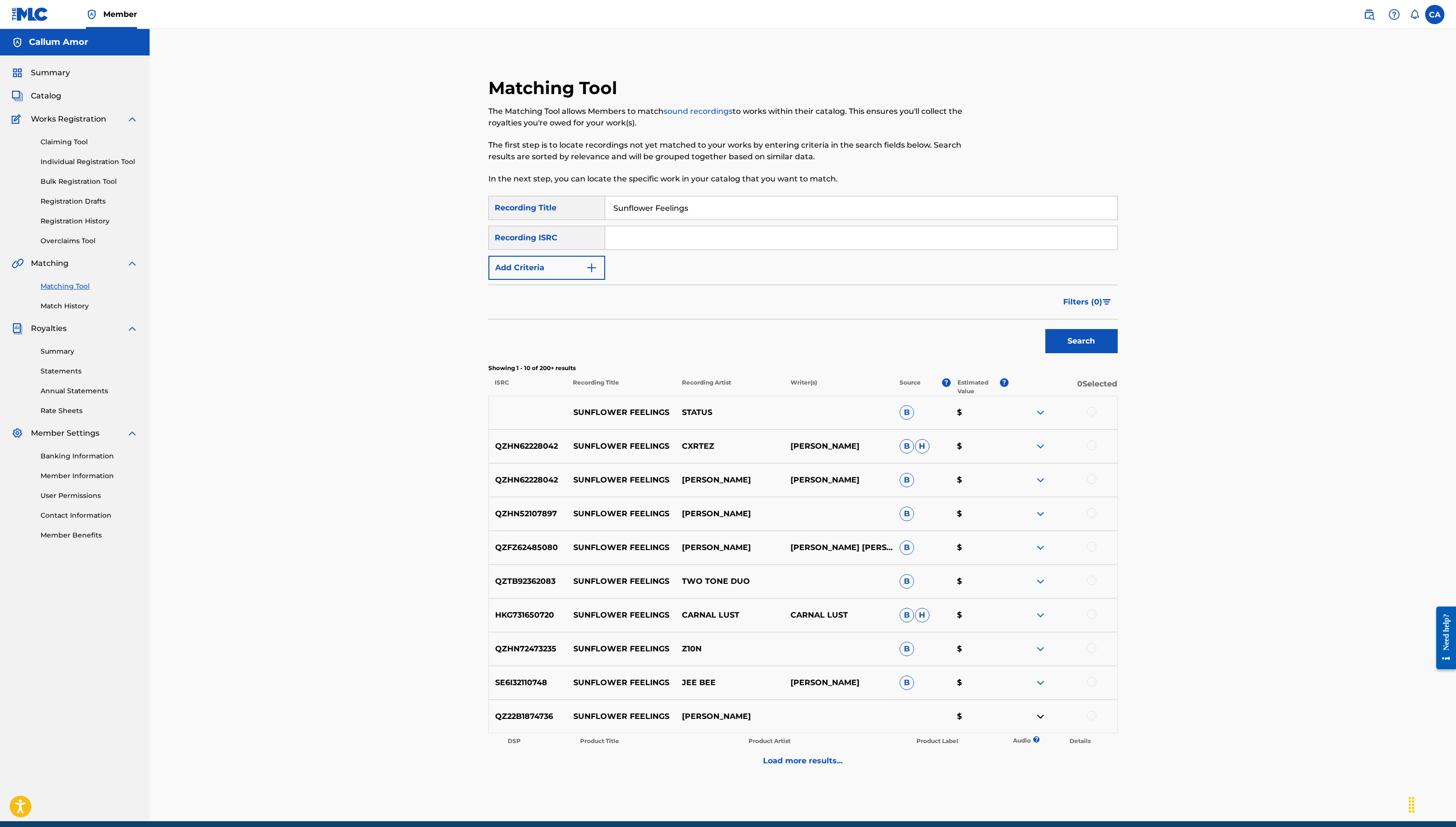
scroll to position [41, 0]
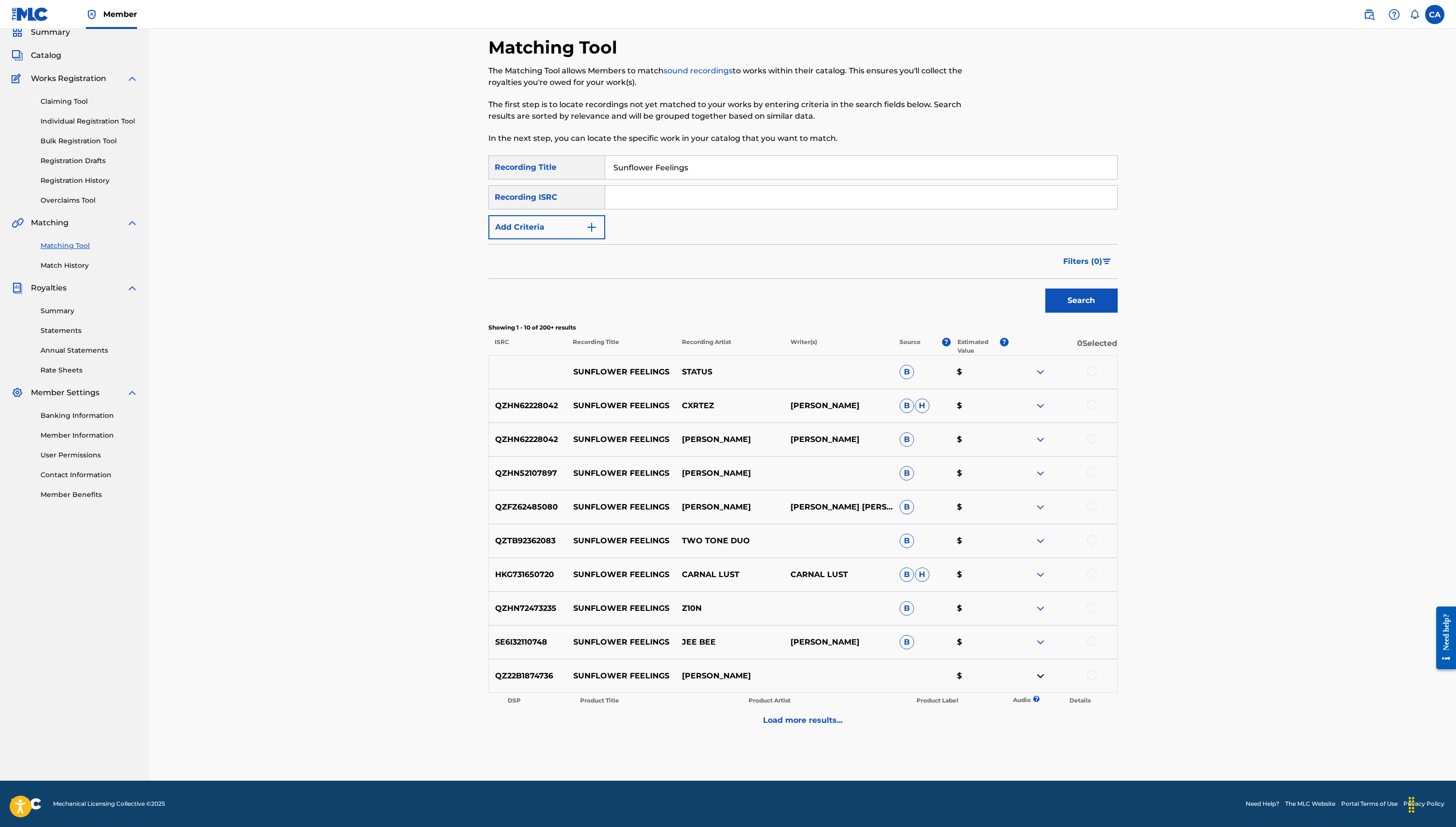
click at [1025, 716] on div "Load more results..." at bounding box center [803, 720] width 629 height 24
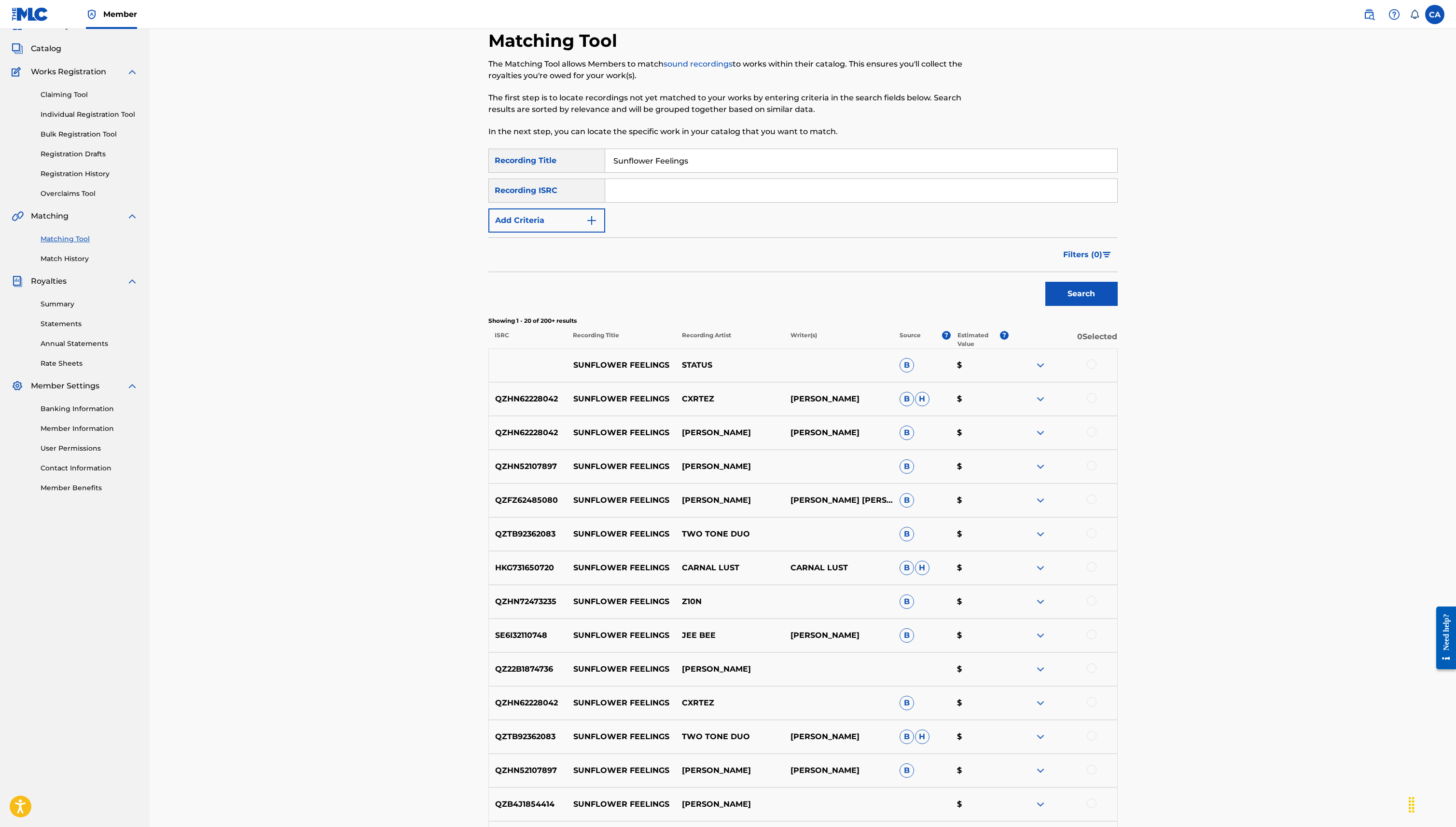
scroll to position [0, 0]
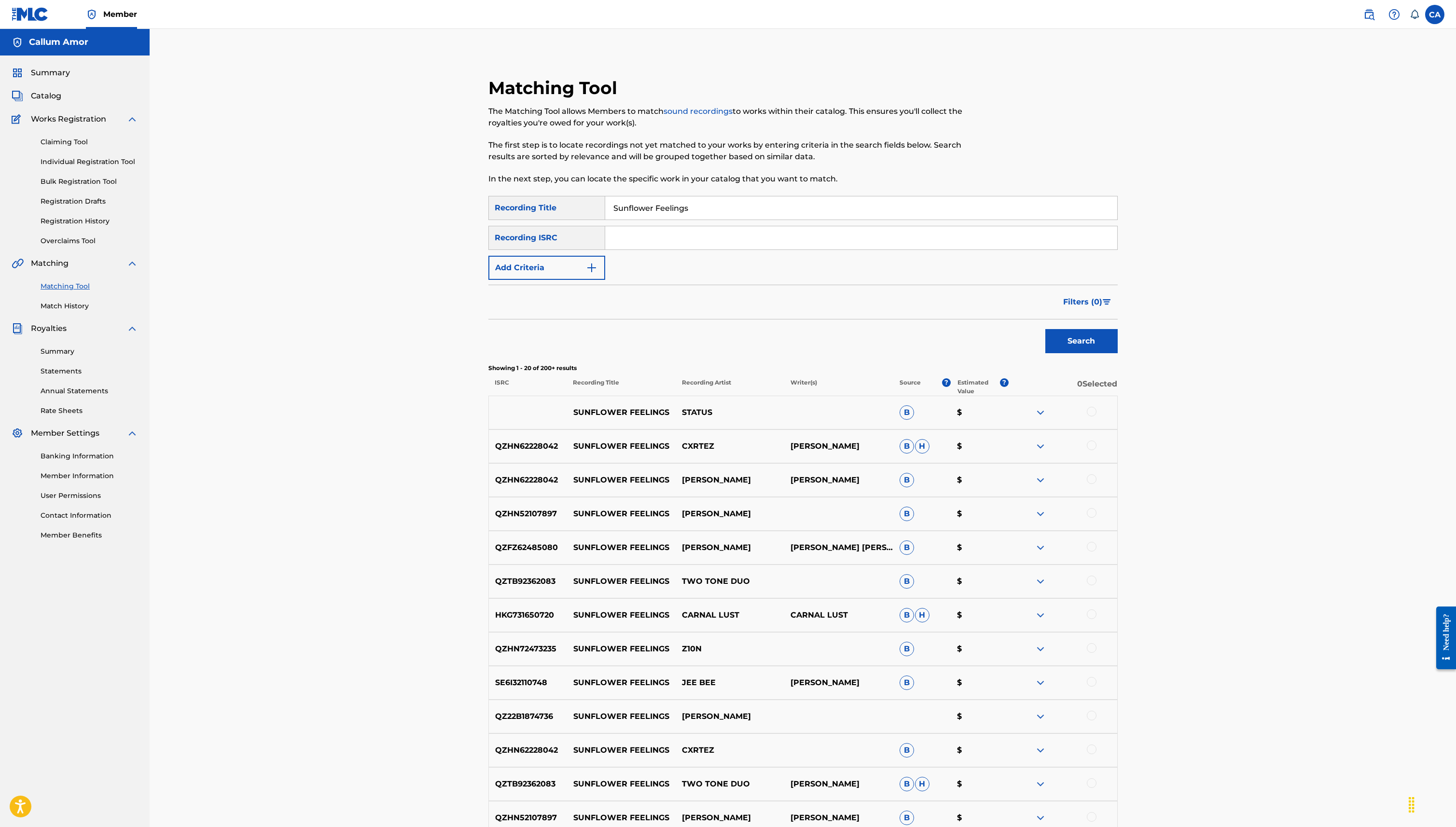
click at [677, 233] on input "Search Form" at bounding box center [861, 237] width 512 height 23
click at [560, 270] on button "Add Criteria" at bounding box center [547, 268] width 117 height 24
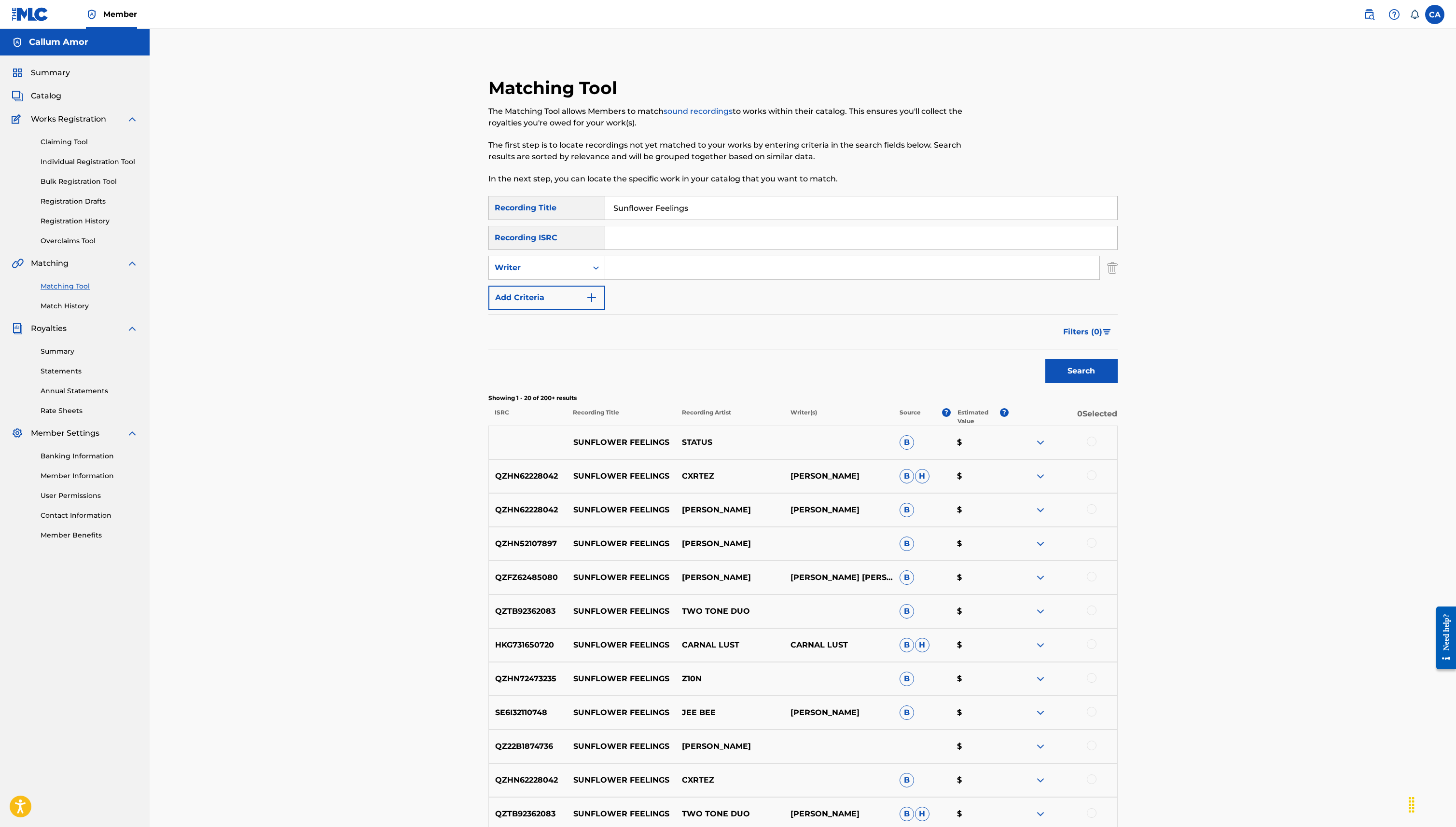
click at [645, 266] on input "Search Form" at bounding box center [852, 267] width 494 height 23
paste input "https://portal.themlc.com/catalog/work/866897352"
type input "https://portal.themlc.com/catalog/work/866897352"
click at [803, 260] on input "Search Form" at bounding box center [852, 267] width 494 height 23
paste input "Nicholas Trey Almazan"
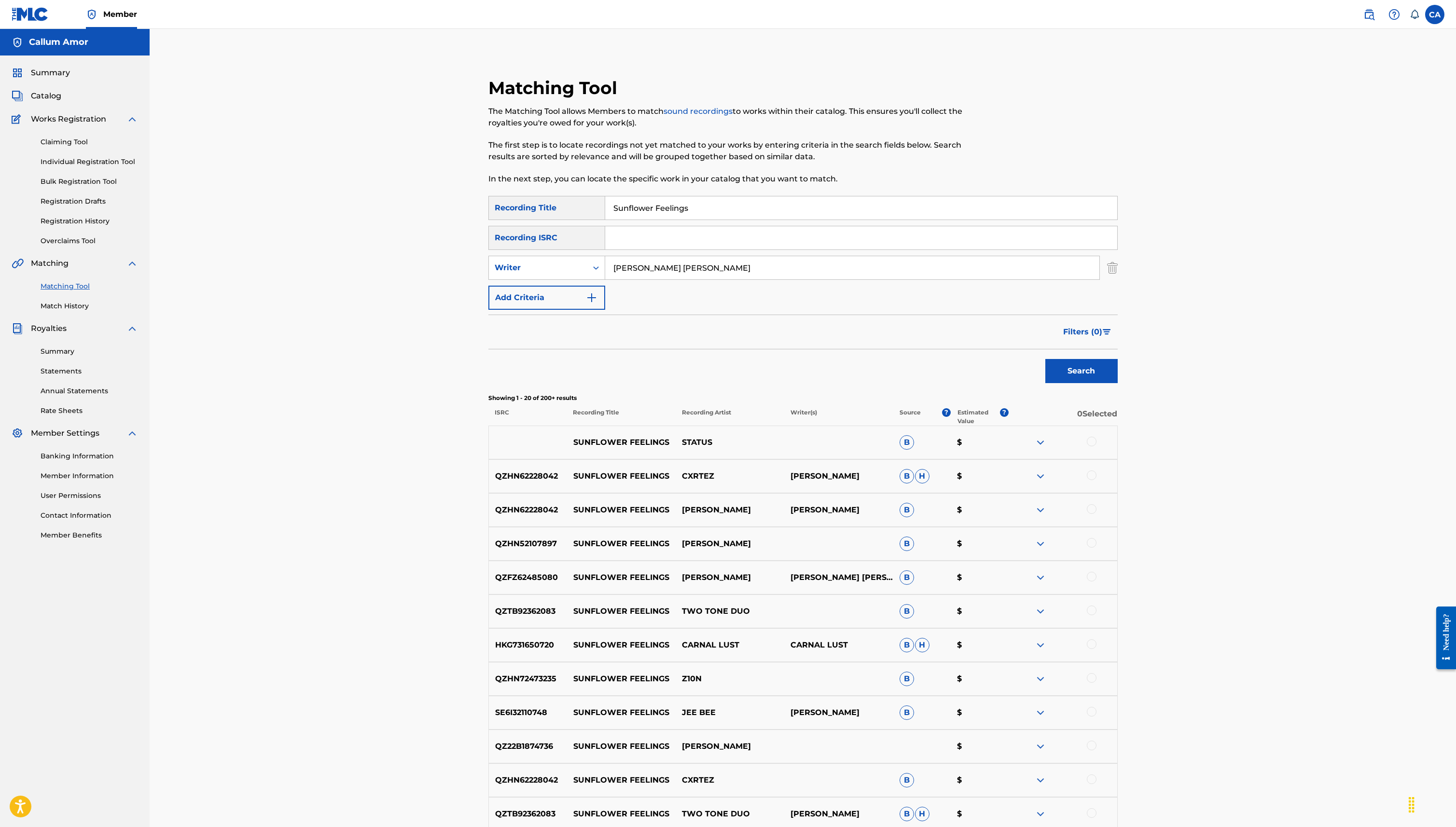
type input "Nicholas Trey Almazan"
click at [1086, 364] on button "Search" at bounding box center [1081, 371] width 72 height 24
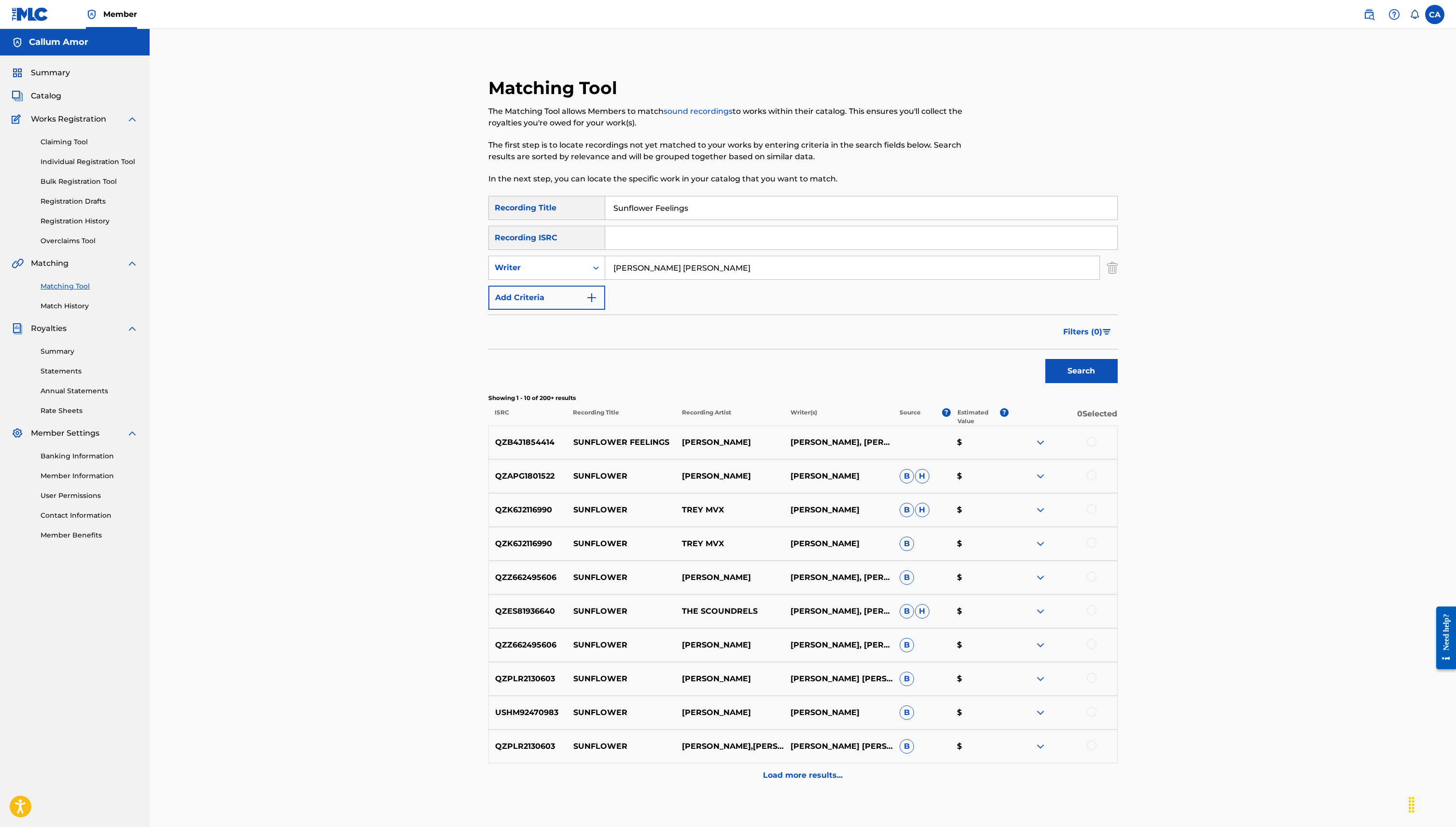
click at [1043, 439] on img at bounding box center [1041, 443] width 11 height 11
